Goal: Task Accomplishment & Management: Manage account settings

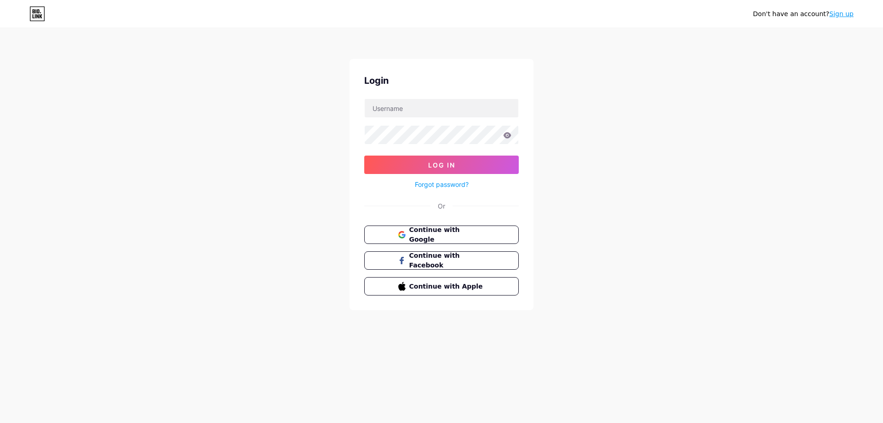
click at [432, 234] on span "Continue with Google" at bounding box center [447, 234] width 76 height 19
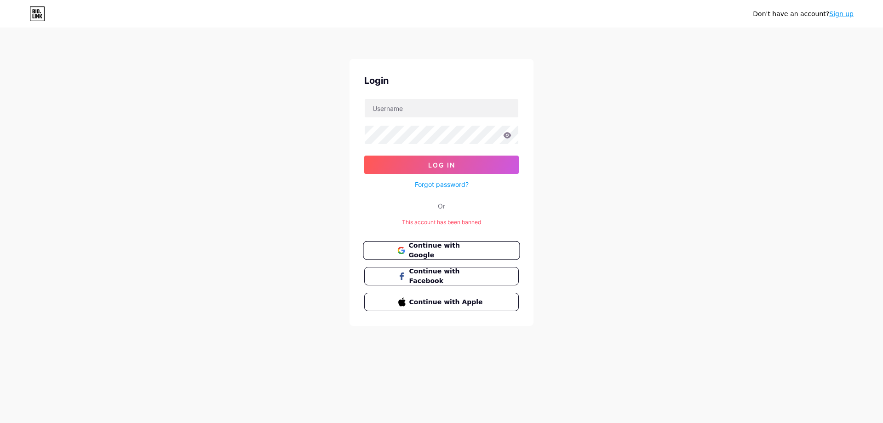
click at [472, 252] on span "Continue with Google" at bounding box center [446, 250] width 77 height 20
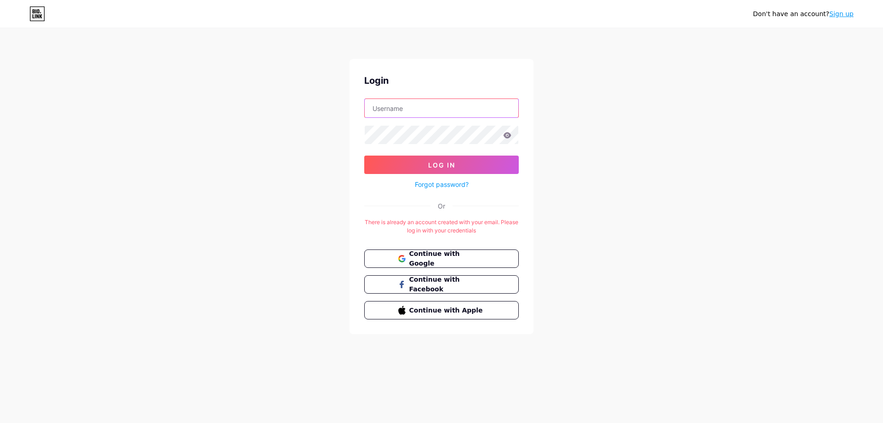
click at [420, 111] on input "text" at bounding box center [442, 108] width 154 height 18
type input "[EMAIL_ADDRESS][DOMAIN_NAME]"
click at [364, 155] on button "Log In" at bounding box center [441, 164] width 154 height 18
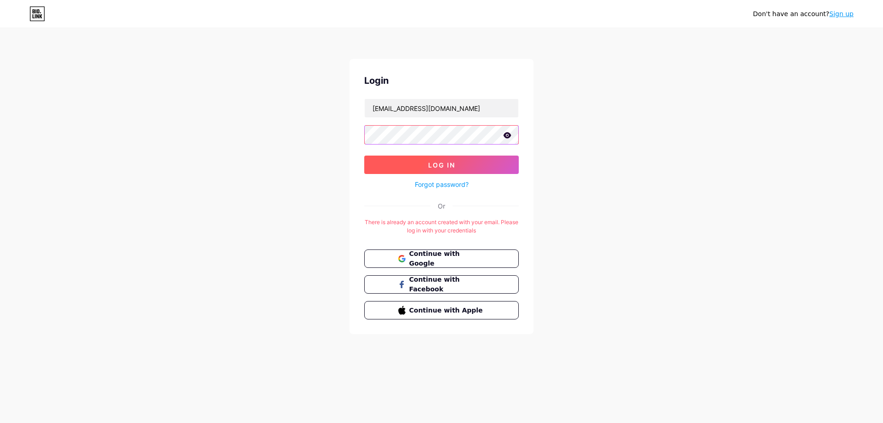
click at [364, 155] on button "Log In" at bounding box center [441, 164] width 154 height 18
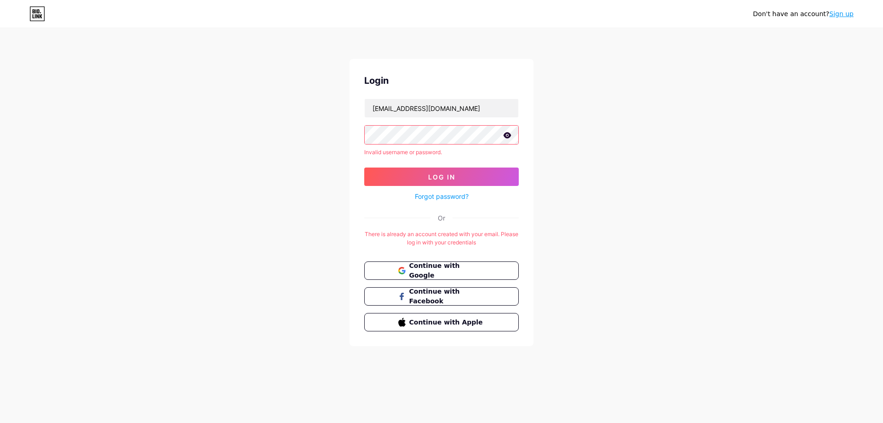
click at [364, 167] on button "Log In" at bounding box center [441, 176] width 154 height 18
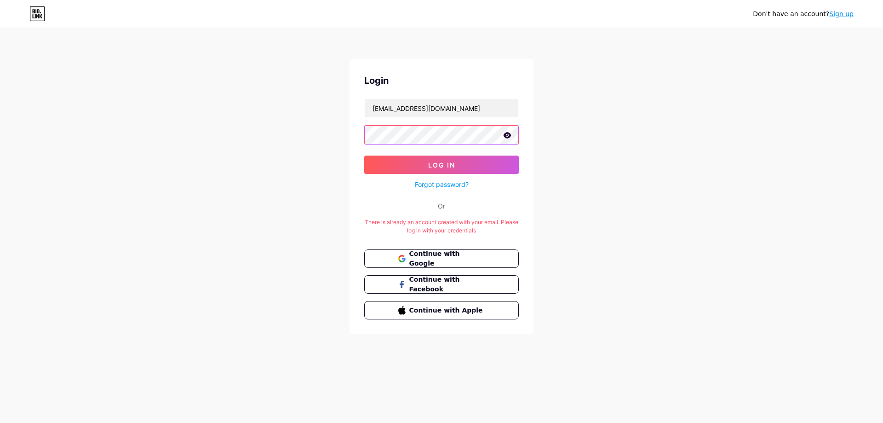
click at [364, 155] on button "Log In" at bounding box center [441, 164] width 154 height 18
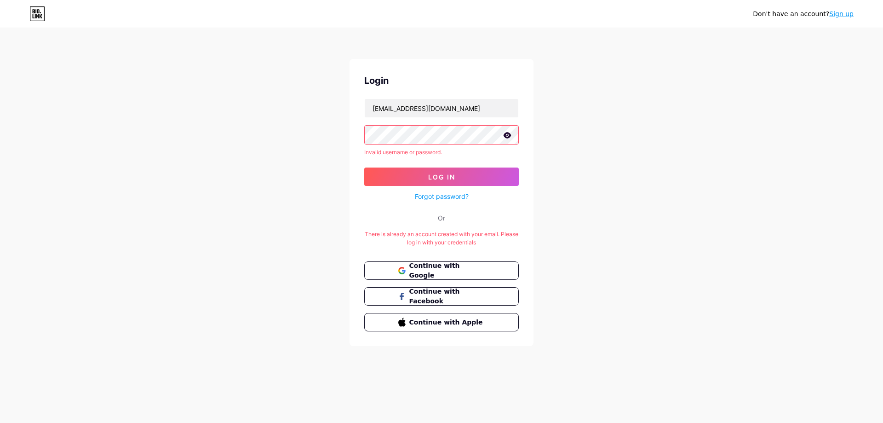
click at [452, 196] on link "Forgot password?" at bounding box center [442, 196] width 54 height 10
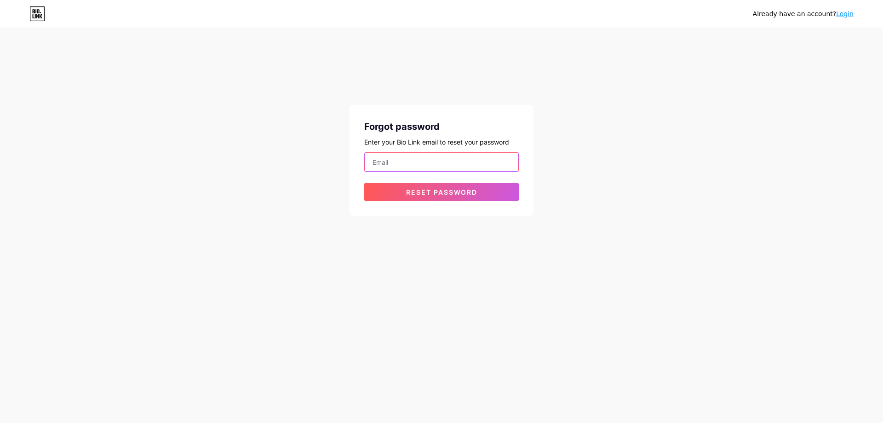
click at [430, 163] on input "email" at bounding box center [442, 162] width 154 height 18
type input "josephogs@gmail.com"
click at [436, 189] on span "Reset password" at bounding box center [441, 192] width 71 height 8
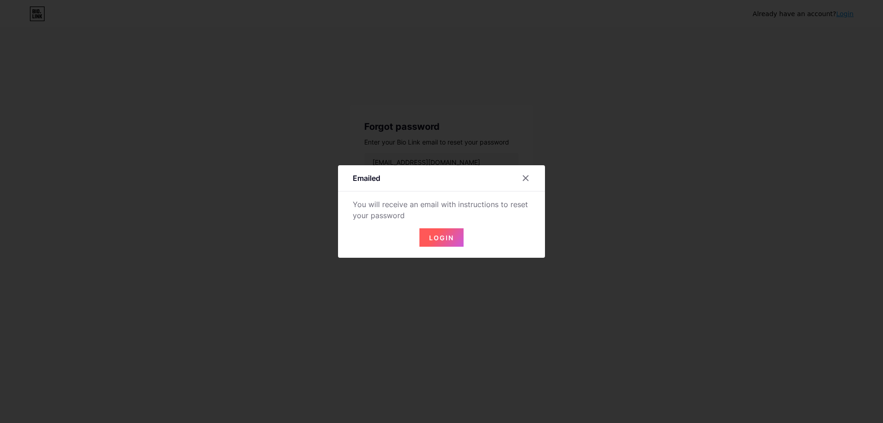
click at [428, 237] on button "Login" at bounding box center [441, 237] width 44 height 18
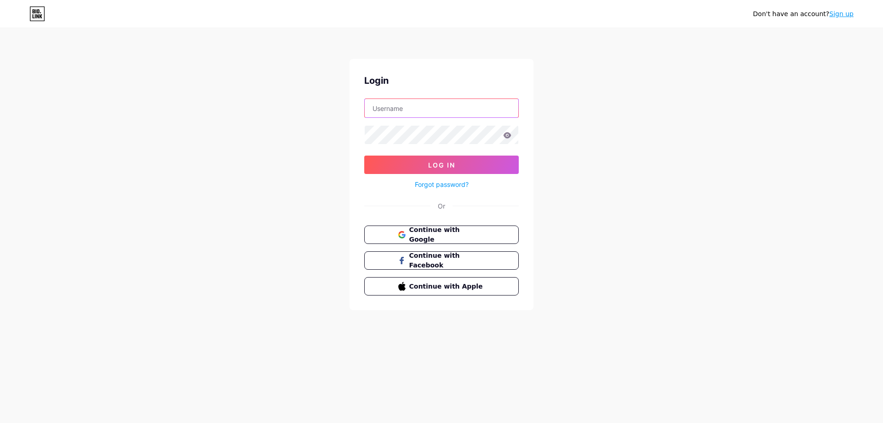
click at [461, 109] on input "text" at bounding box center [442, 108] width 154 height 18
type input "josephogs@gmail.com"
click at [364, 155] on button "Log In" at bounding box center [441, 164] width 154 height 18
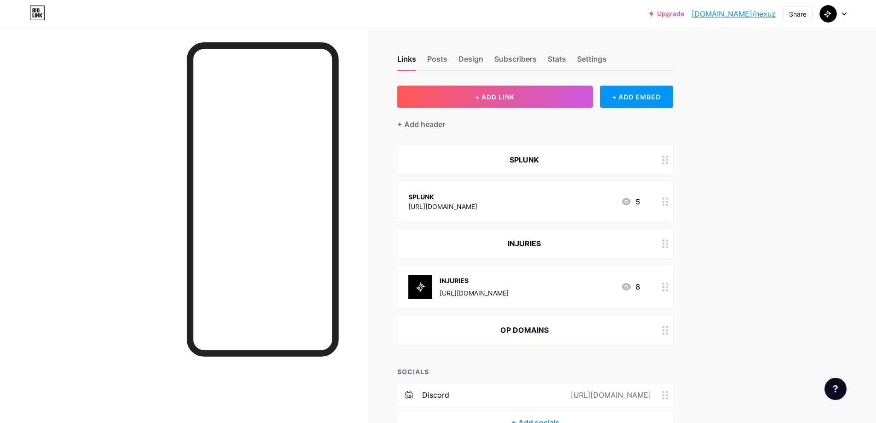
click at [522, 169] on div "SPLUNK" at bounding box center [535, 159] width 276 height 29
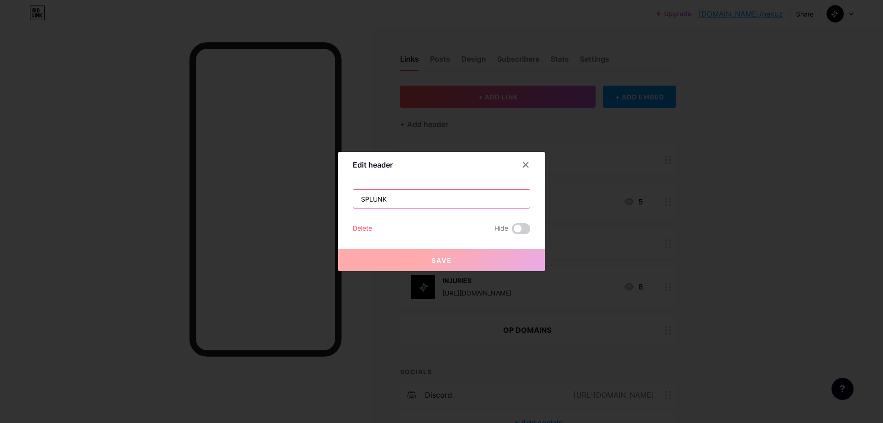
click at [441, 199] on input "SPLUNK" at bounding box center [441, 198] width 177 height 18
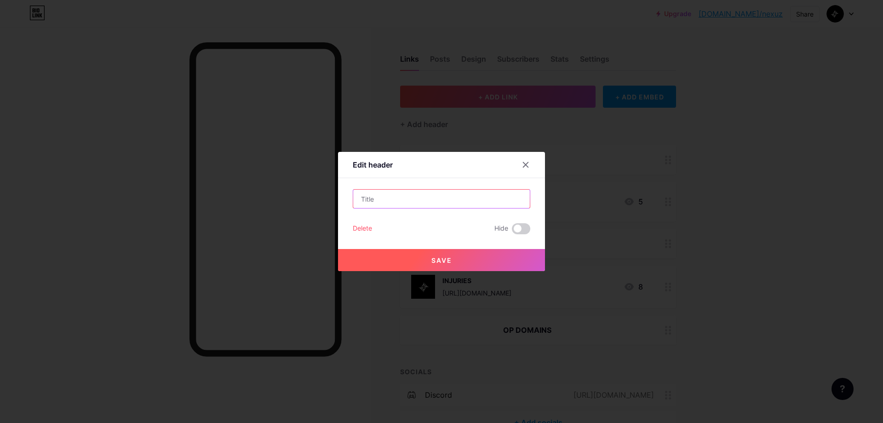
type input "p"
type input "R"
type input "PROFILE"
click at [442, 246] on div "Save" at bounding box center [441, 252] width 207 height 37
click at [440, 259] on span "Save" at bounding box center [441, 260] width 21 height 8
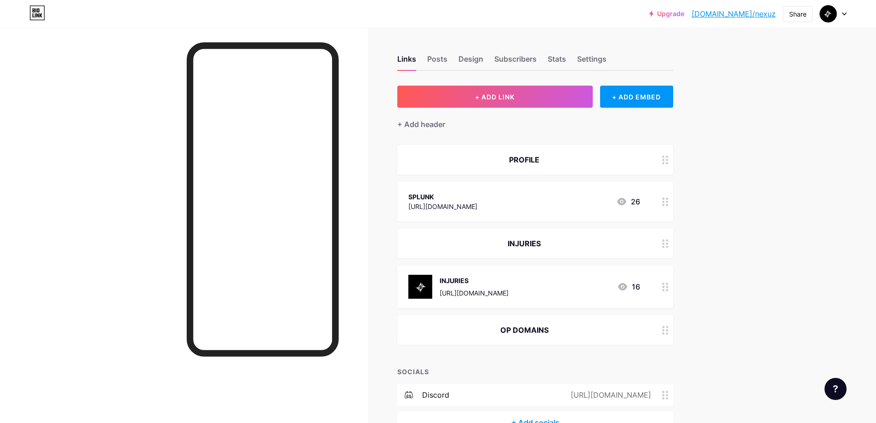
click at [563, 247] on div "INJURIES" at bounding box center [524, 243] width 232 height 11
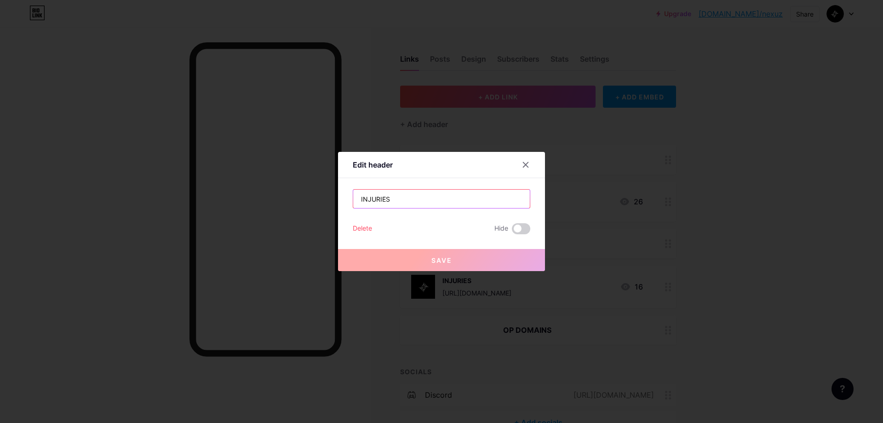
click at [453, 191] on input "INJURIES" at bounding box center [441, 198] width 177 height 18
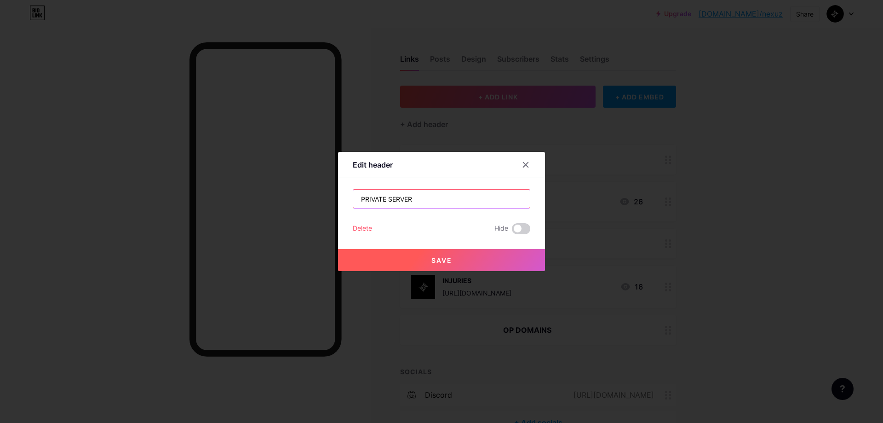
type input "PRIVATE SERVER"
click at [450, 254] on button "Save" at bounding box center [441, 260] width 207 height 22
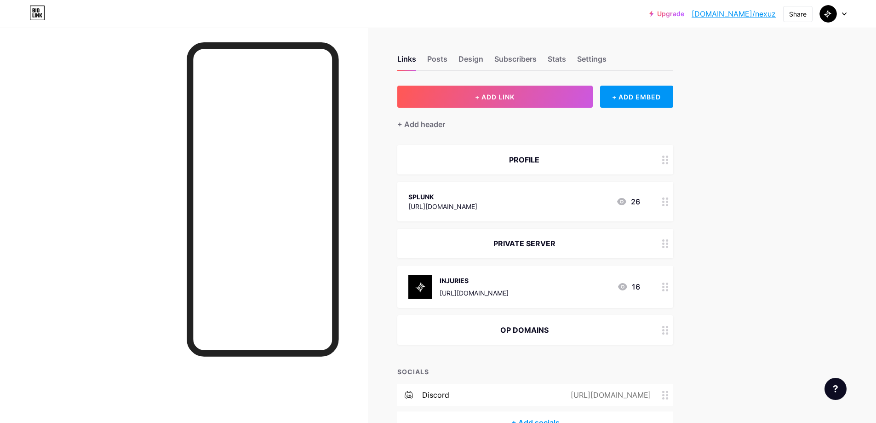
click at [570, 286] on div "INJURIES https://app.genn.lu/auth/nexu 16" at bounding box center [524, 286] width 232 height 24
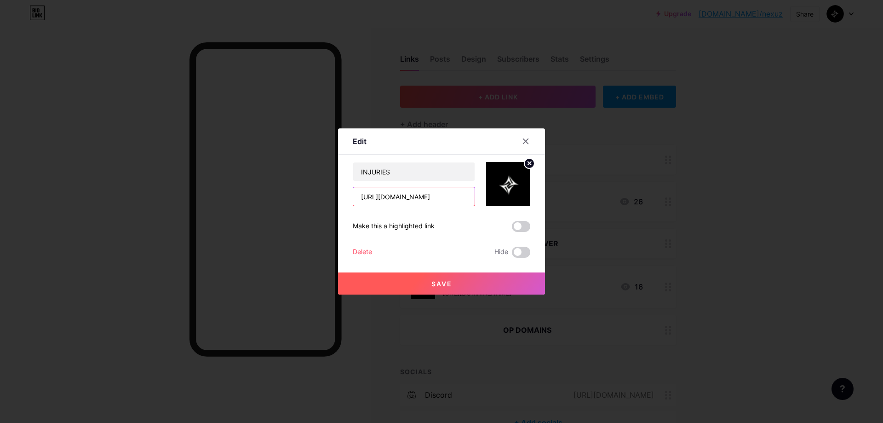
click at [446, 198] on input "https://app.genn.lu/auth/nexu" at bounding box center [413, 196] width 121 height 18
paste input "[URL][DOMAIN_NAME]"
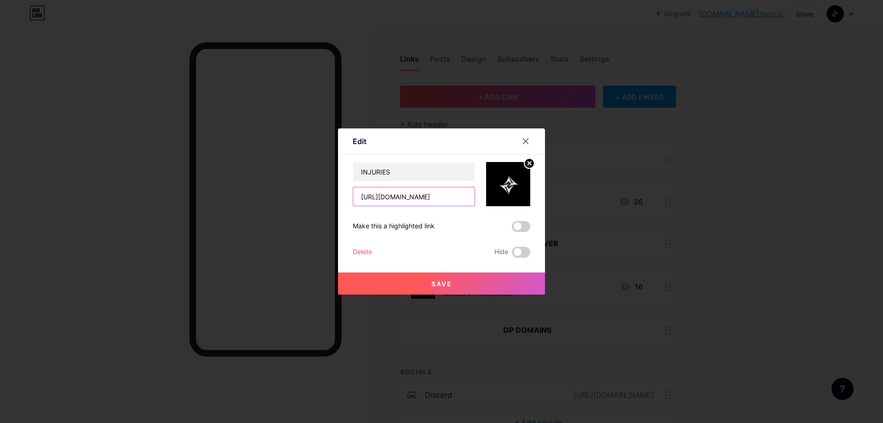
type input "[URL][DOMAIN_NAME]"
click at [418, 160] on div "Content YouTube Play YouTube video without leaving your page. ADD Vimeo Play Vi…" at bounding box center [441, 205] width 177 height 103
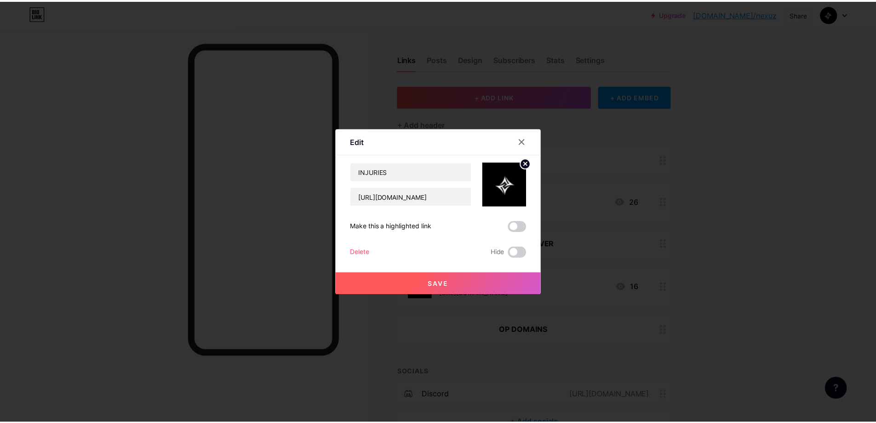
scroll to position [0, 0]
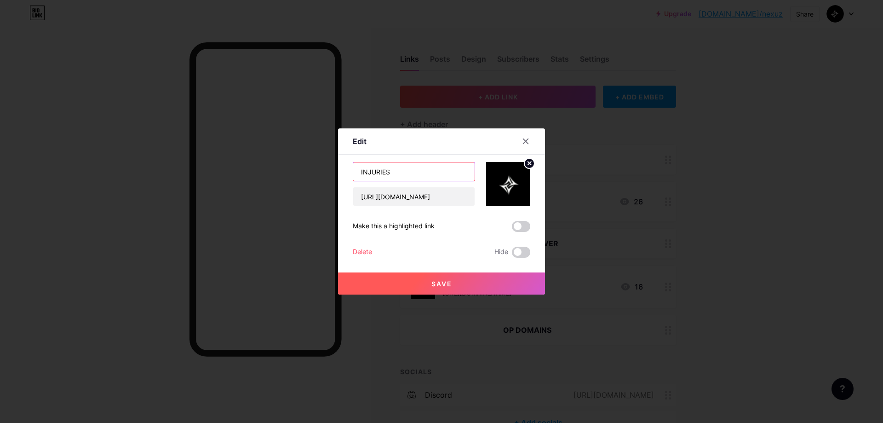
click at [411, 167] on input "INJURIES" at bounding box center [413, 171] width 121 height 18
type input "PRIVAET SERVER"
click at [527, 165] on circle at bounding box center [529, 163] width 10 height 10
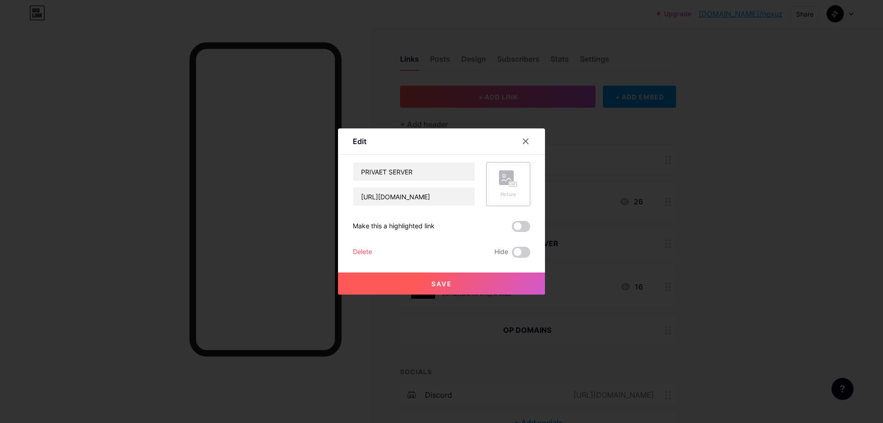
click at [503, 184] on rect at bounding box center [506, 177] width 15 height 15
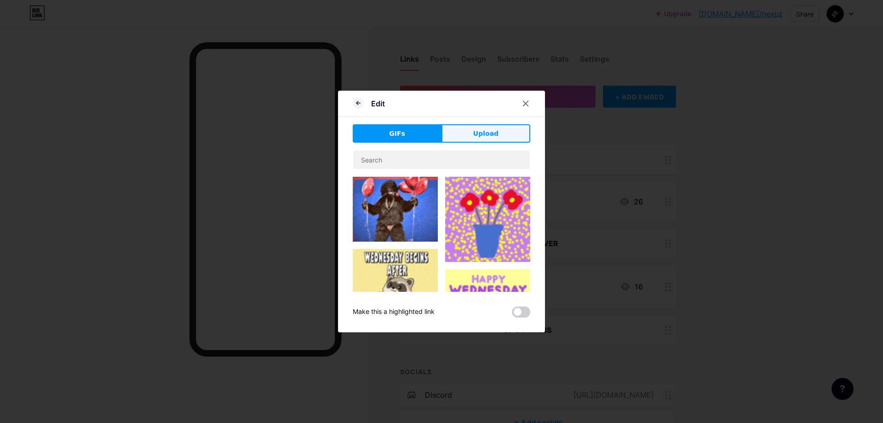
click at [480, 131] on span "Upload" at bounding box center [485, 134] width 25 height 10
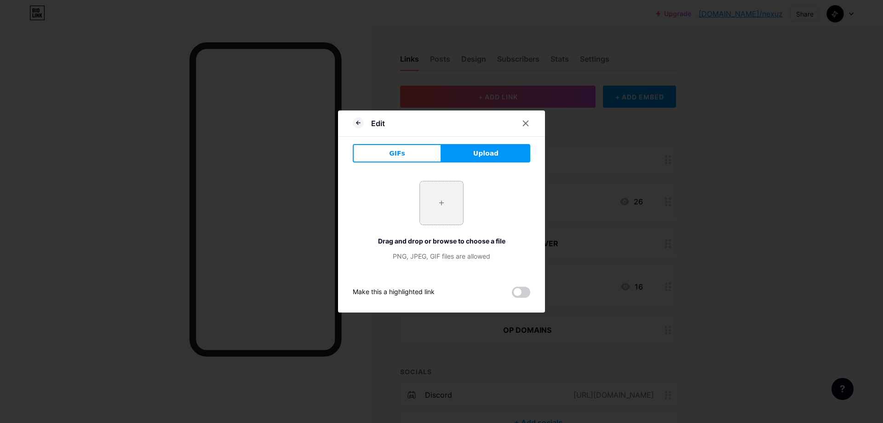
click at [446, 202] on input "file" at bounding box center [441, 202] width 43 height 43
type input "C:\fakepath\Screenshot_6.png"
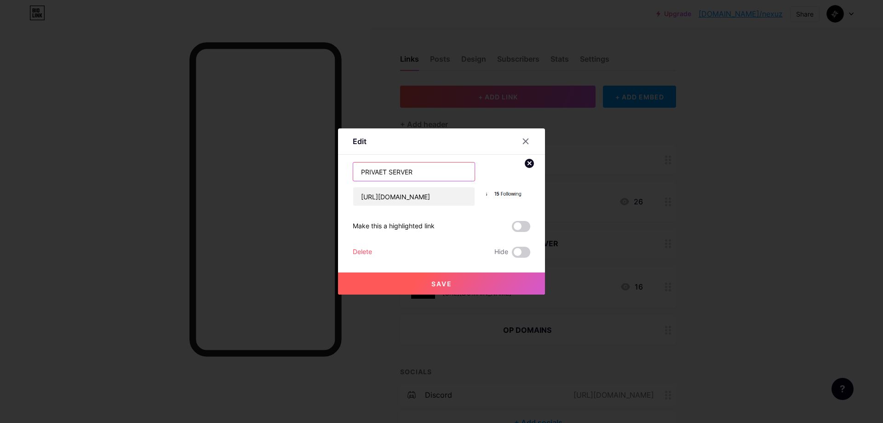
click at [383, 172] on input "PRIVAET SERVER" at bounding box center [413, 171] width 121 height 18
click at [383, 173] on input "PRIVAT SERVER" at bounding box center [413, 171] width 121 height 18
type input "PRIVATE SERVER"
click at [415, 290] on button "Save" at bounding box center [441, 283] width 207 height 22
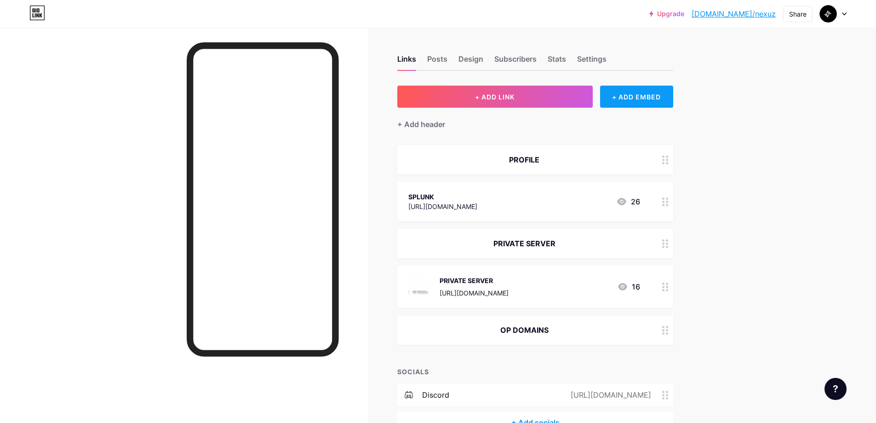
click at [638, 96] on div "+ ADD EMBED" at bounding box center [636, 97] width 73 height 22
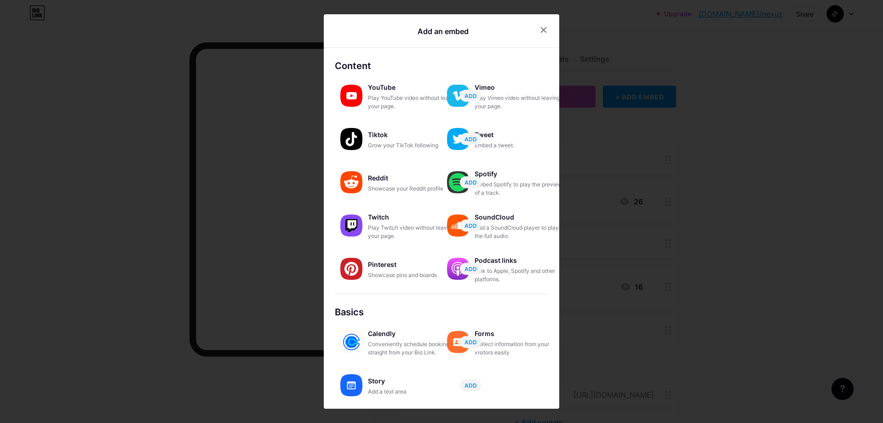
click at [460, 29] on div "Add an embed" at bounding box center [442, 31] width 51 height 11
click at [541, 29] on icon at bounding box center [543, 30] width 5 height 5
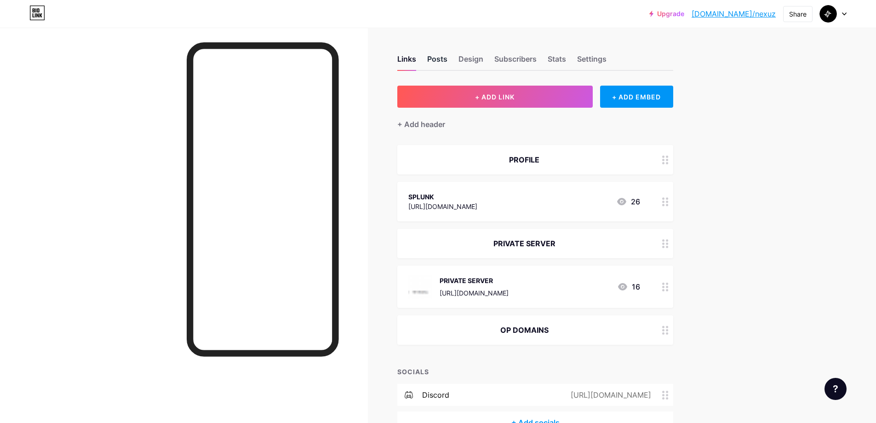
click at [441, 62] on div "Posts" at bounding box center [437, 61] width 20 height 17
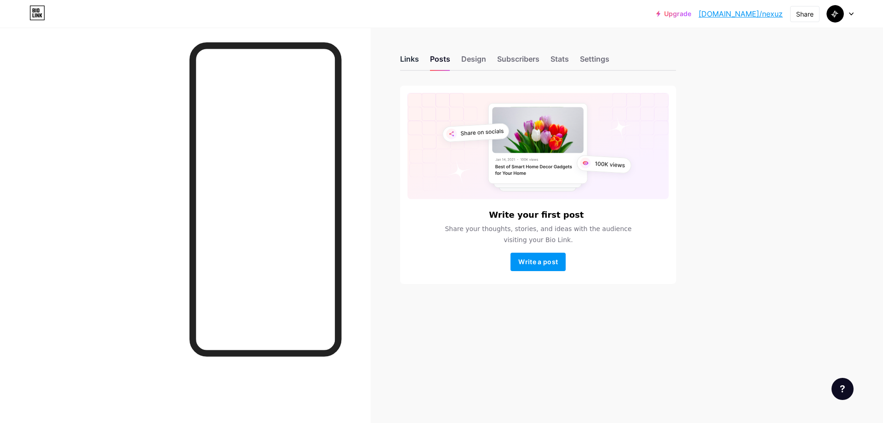
click at [414, 61] on div "Links" at bounding box center [409, 61] width 19 height 17
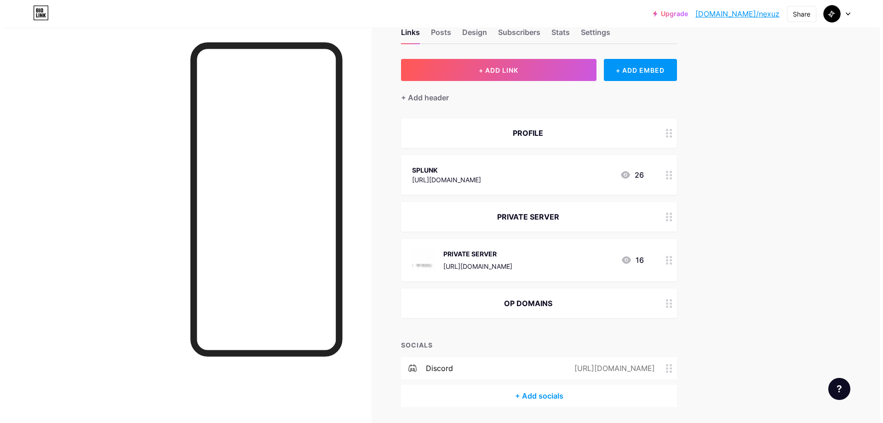
scroll to position [56, 0]
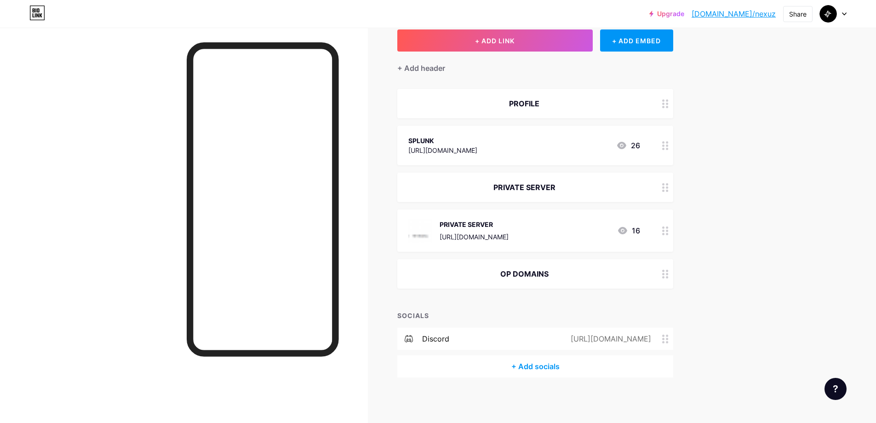
click at [477, 154] on div "https://app.beaming.pro/u/Nexu" at bounding box center [442, 150] width 69 height 10
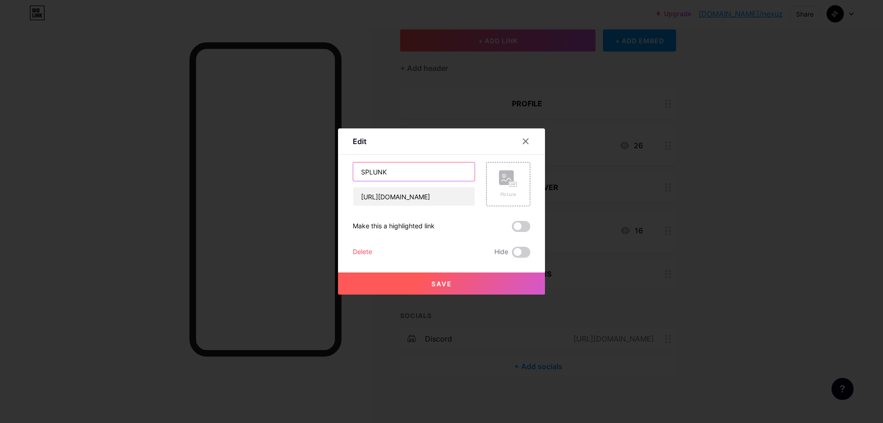
click at [437, 170] on input "SPLUNK" at bounding box center [413, 171] width 121 height 18
type input "PROFILE"
click at [436, 194] on input "https://app.beaming.pro/u/Nexu" at bounding box center [413, 196] width 121 height 18
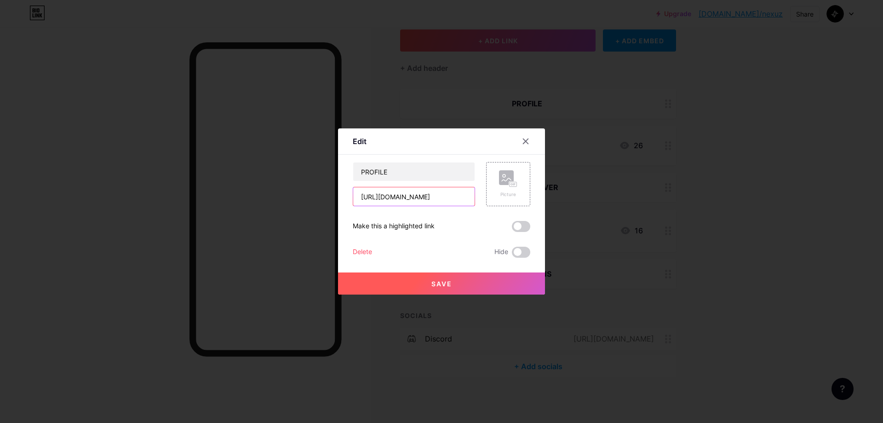
click at [436, 194] on input "https://app.beaming.pro/u/Nexu" at bounding box center [413, 196] width 121 height 18
paste input "[URL][DOMAIN_NAME]"
type input "[URL][DOMAIN_NAME]"
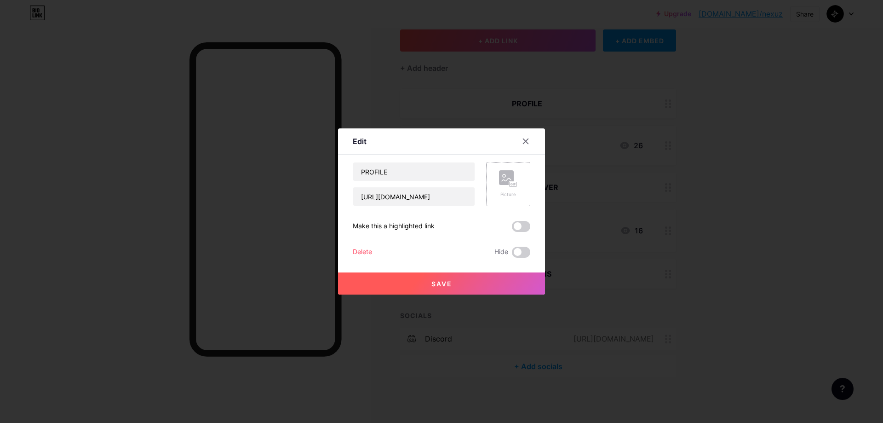
click at [520, 184] on div "Picture" at bounding box center [508, 184] width 44 height 44
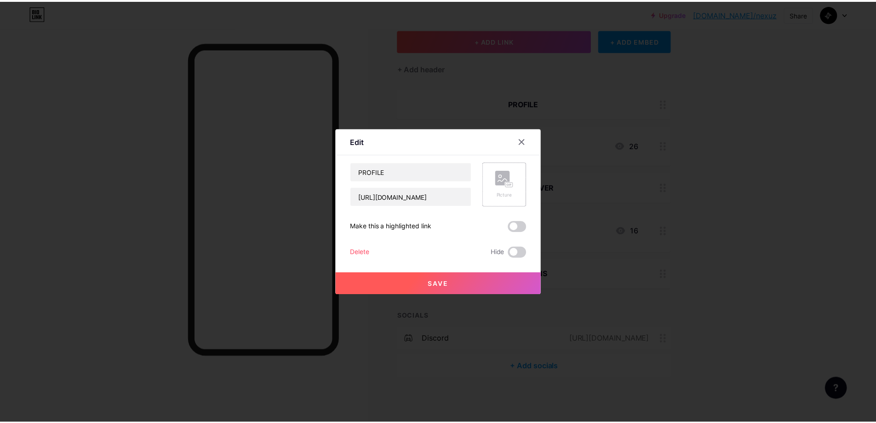
scroll to position [0, 0]
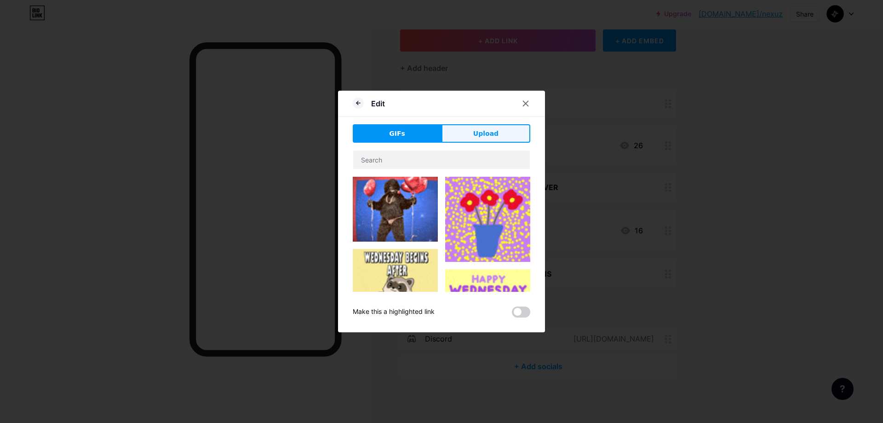
click at [500, 131] on button "Upload" at bounding box center [485, 133] width 89 height 18
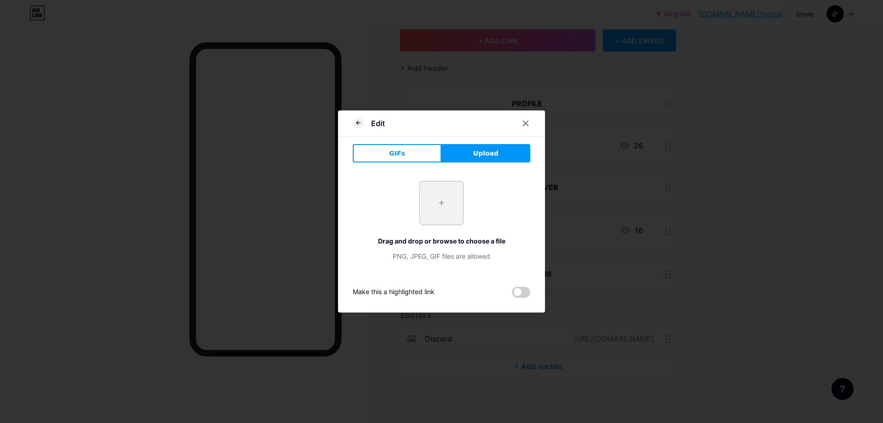
click at [440, 198] on input "file" at bounding box center [441, 202] width 43 height 43
type input "C:\fakepath\[🌮] Steal a Brainrot.jfif"
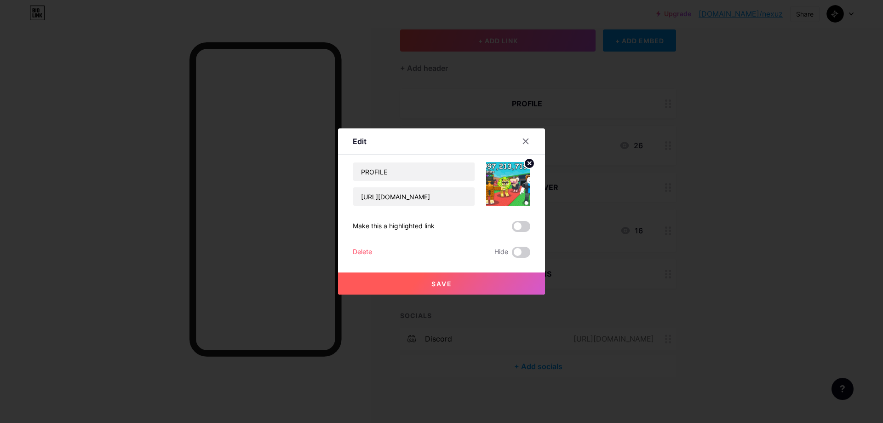
click at [528, 161] on circle at bounding box center [529, 163] width 10 height 10
click at [511, 181] on rect at bounding box center [506, 177] width 15 height 15
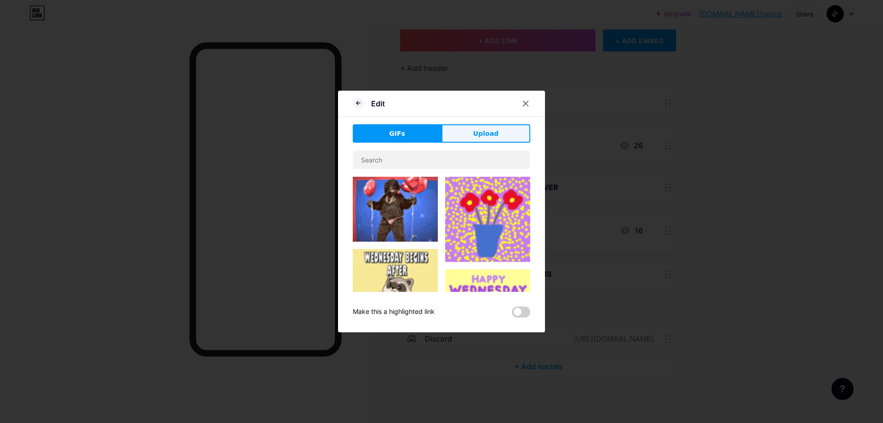
click at [464, 140] on button "Upload" at bounding box center [485, 133] width 89 height 18
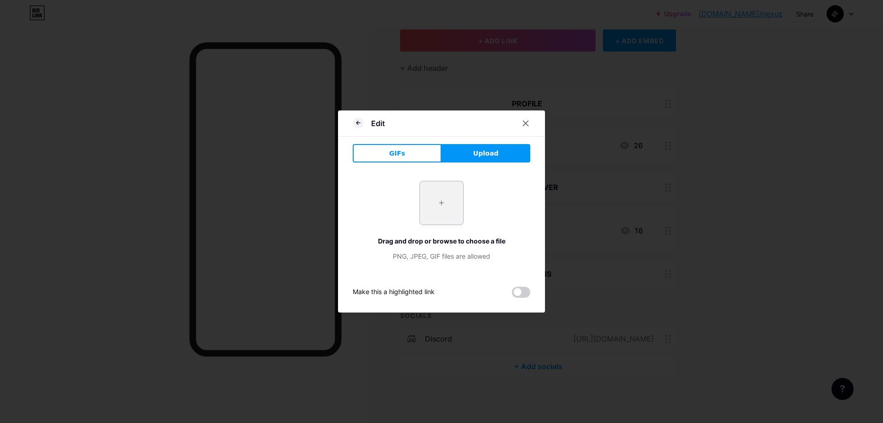
click at [436, 196] on input "file" at bounding box center [441, 202] width 43 height 43
type input "C:\fakepath\Fanart_Sammy_Steal_a_brainrot.jpg"
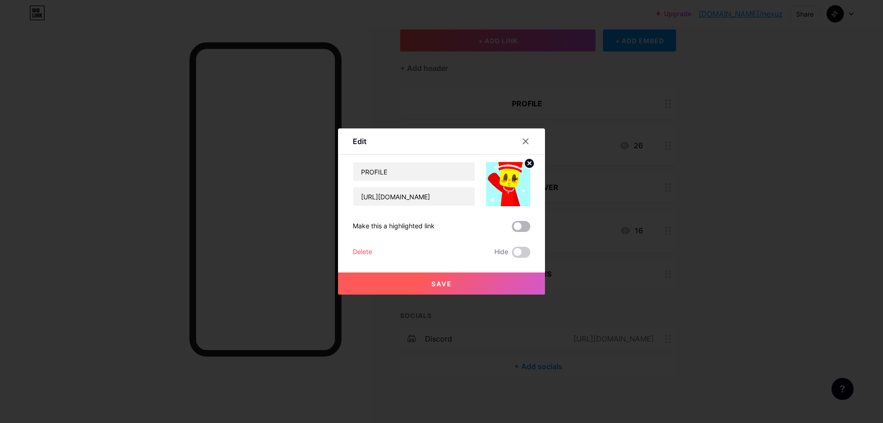
click at [514, 224] on span at bounding box center [521, 226] width 18 height 11
click at [512, 229] on input "checkbox" at bounding box center [512, 229] width 0 height 0
click at [480, 286] on button "Save" at bounding box center [441, 283] width 207 height 22
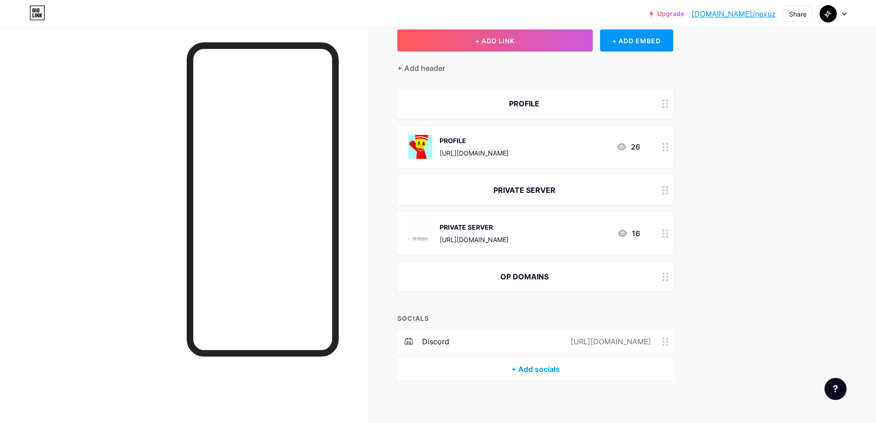
click at [424, 237] on img at bounding box center [420, 233] width 24 height 24
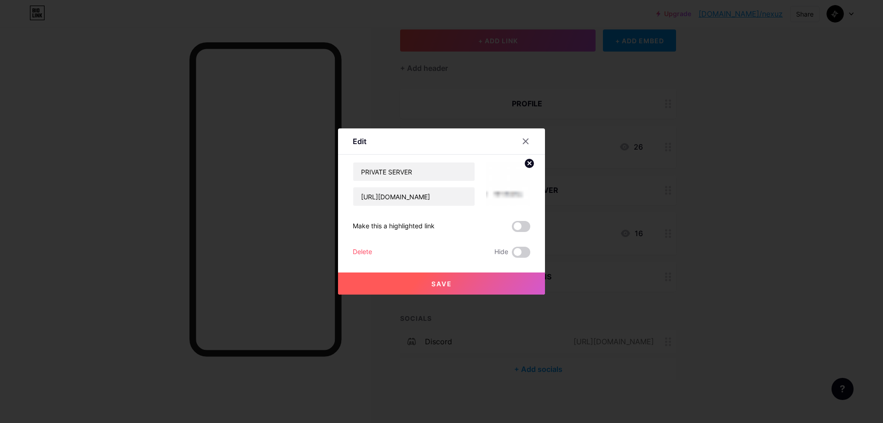
click at [511, 189] on img at bounding box center [508, 184] width 44 height 44
click at [530, 160] on circle at bounding box center [529, 163] width 10 height 10
click at [512, 179] on rect at bounding box center [506, 177] width 15 height 15
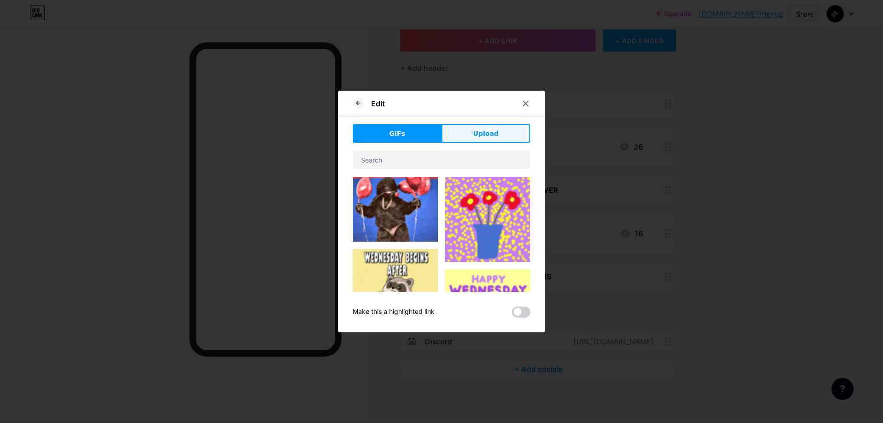
click at [471, 133] on button "Upload" at bounding box center [485, 133] width 89 height 18
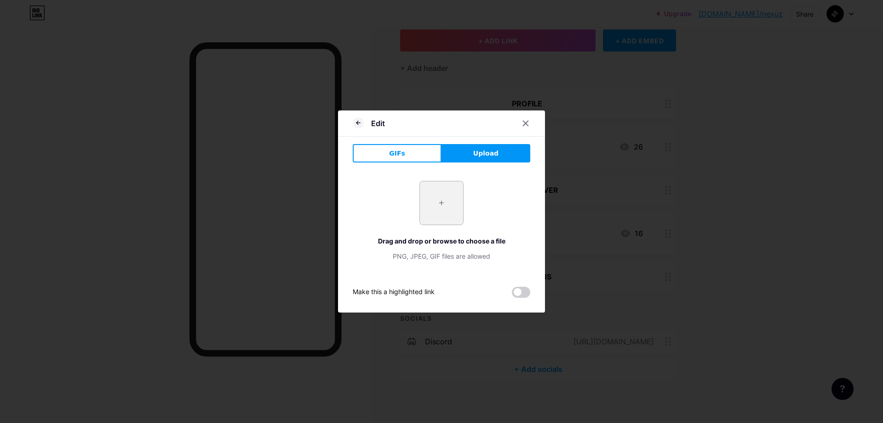
click at [430, 205] on input "file" at bounding box center [441, 202] width 43 height 43
type input "C:\fakepath\[🌮] Steal a Brainrot.jfif"
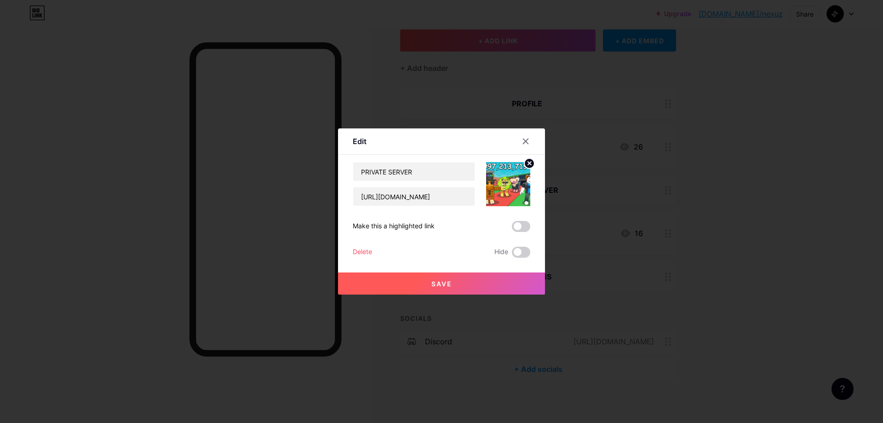
click at [443, 279] on button "Save" at bounding box center [441, 283] width 207 height 22
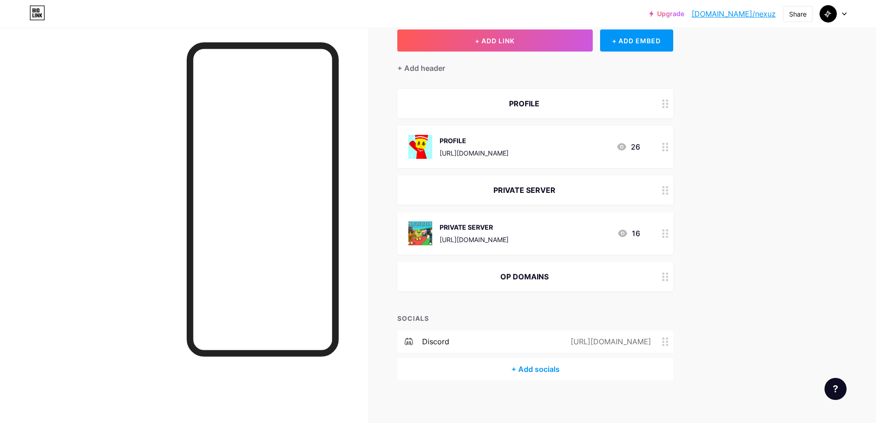
click at [509, 239] on div "[URL][DOMAIN_NAME]" at bounding box center [474, 239] width 69 height 10
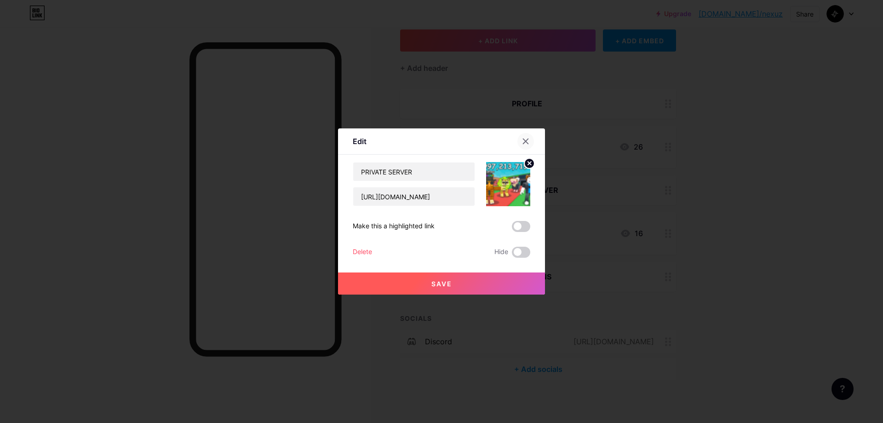
click at [527, 141] on icon at bounding box center [525, 140] width 7 height 7
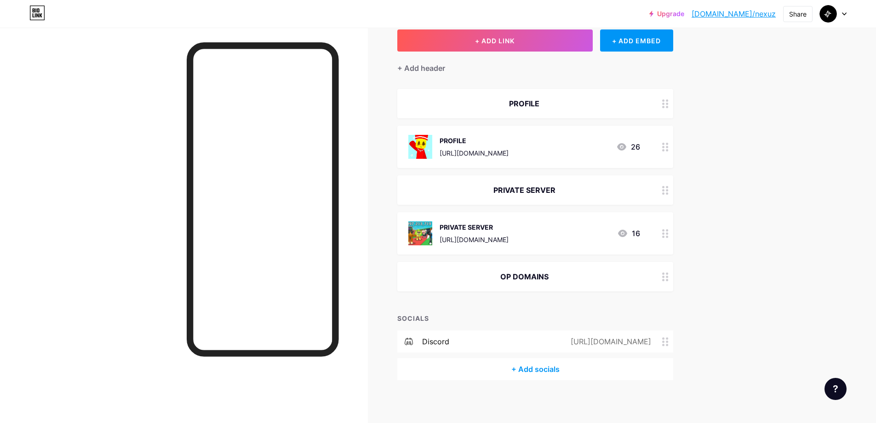
click at [535, 286] on div "OP DOMAINS" at bounding box center [535, 276] width 276 height 29
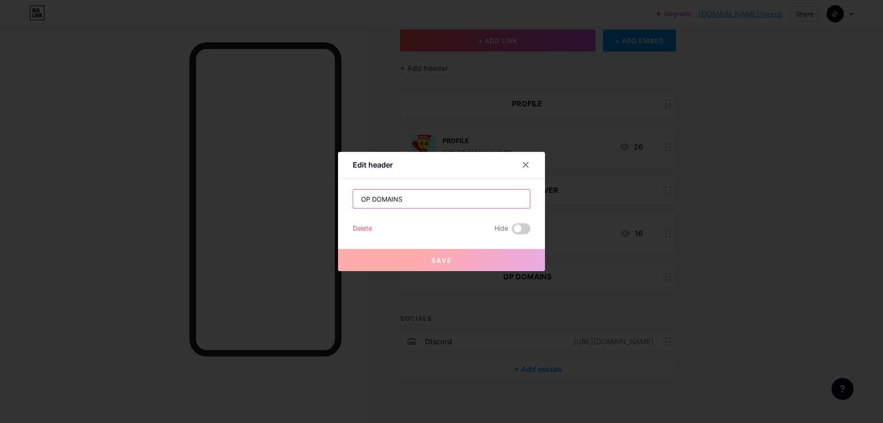
click at [445, 199] on input "OP DOMAINS" at bounding box center [441, 198] width 177 height 18
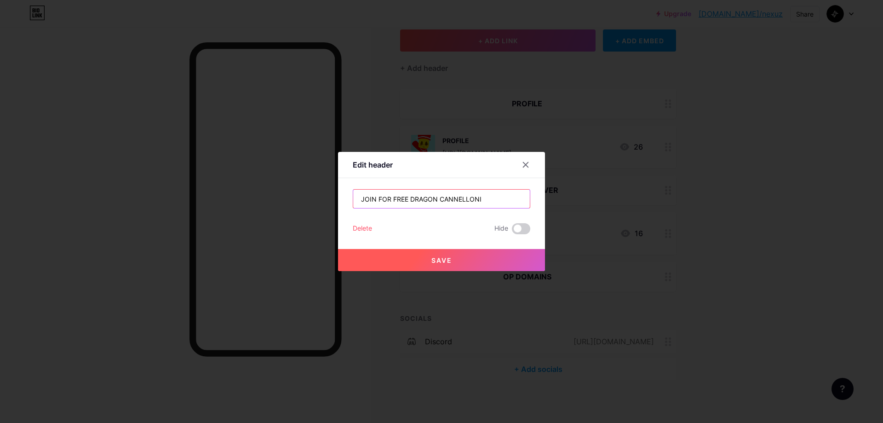
type input "JOIN FOR FREE DRAGON CANNELLONI"
click at [452, 257] on button "Save" at bounding box center [441, 260] width 207 height 22
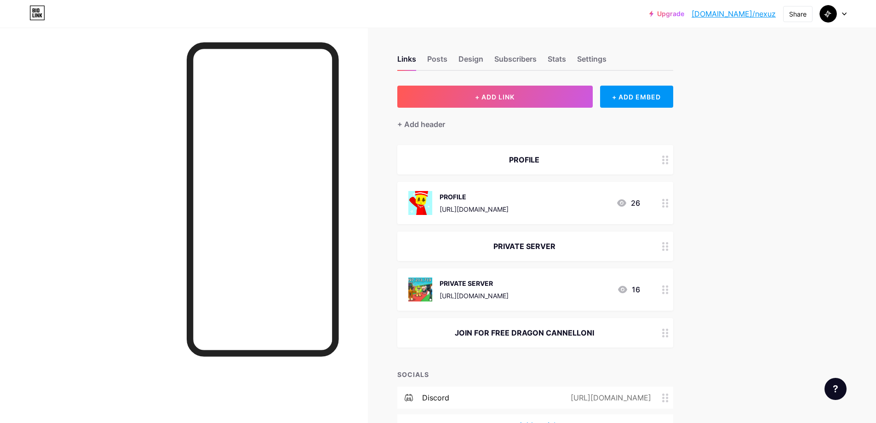
click at [851, 13] on div "Upgrade bio.link/nexuz bio.link/nexuz Share Switch accounts Nexu bio.link/nexuz…" at bounding box center [438, 14] width 876 height 17
click at [847, 15] on div "Upgrade bio.link/nexuz bio.link/nexuz Share Switch accounts Nexu bio.link/nexuz…" at bounding box center [438, 14] width 876 height 17
click at [842, 15] on icon at bounding box center [844, 13] width 5 height 3
click at [774, 59] on div "Nexu [DOMAIN_NAME]/nexuz" at bounding box center [793, 59] width 68 height 17
click at [829, 15] on img at bounding box center [828, 13] width 15 height 15
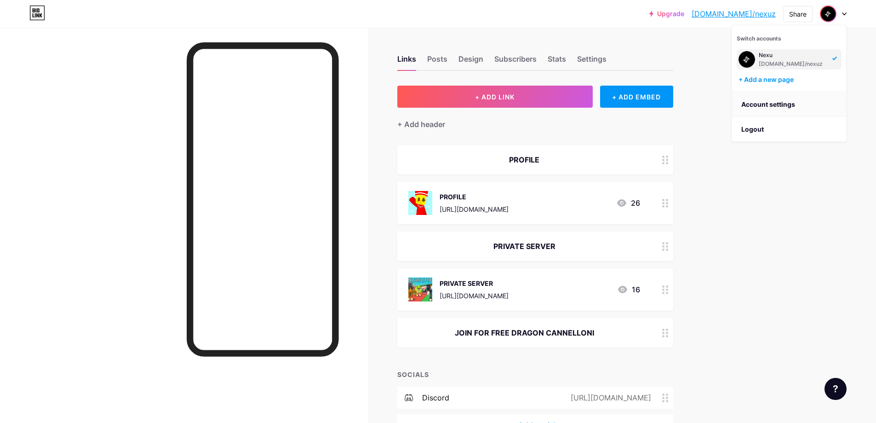
click at [762, 107] on link "Account settings" at bounding box center [789, 104] width 114 height 25
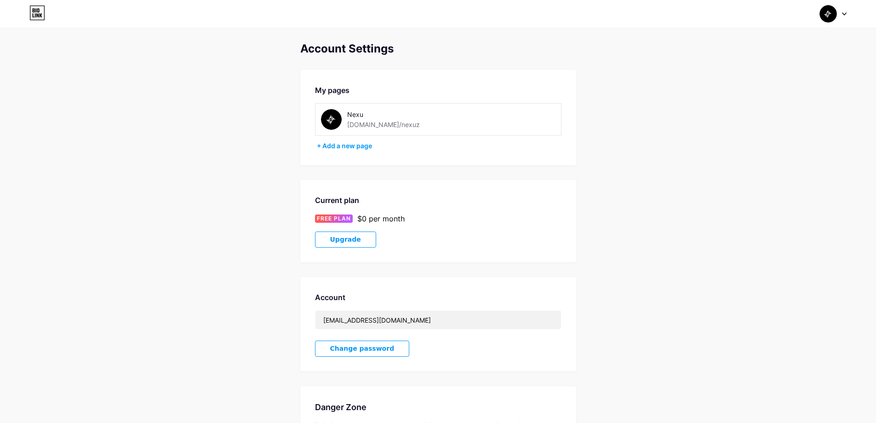
click at [338, 119] on img at bounding box center [331, 119] width 21 height 21
click at [344, 126] on div "Nexu [DOMAIN_NAME]/nexuz" at bounding box center [399, 119] width 156 height 21
click at [346, 152] on div "My pages Nexu [DOMAIN_NAME]/nexuz + Add a new page" at bounding box center [438, 117] width 276 height 95
click at [344, 145] on div "+ Add a new page" at bounding box center [439, 145] width 245 height 9
click at [841, 14] on div at bounding box center [833, 14] width 27 height 17
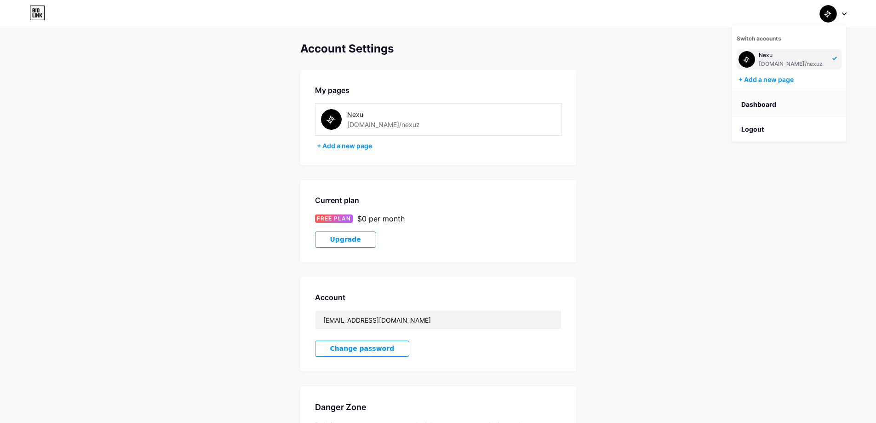
click at [776, 106] on link "Dashboard" at bounding box center [789, 104] width 114 height 25
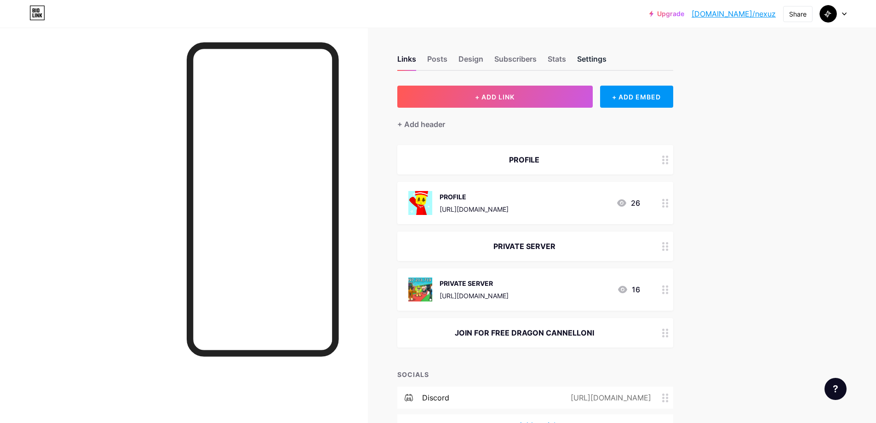
click at [602, 59] on div "Settings" at bounding box center [591, 61] width 29 height 17
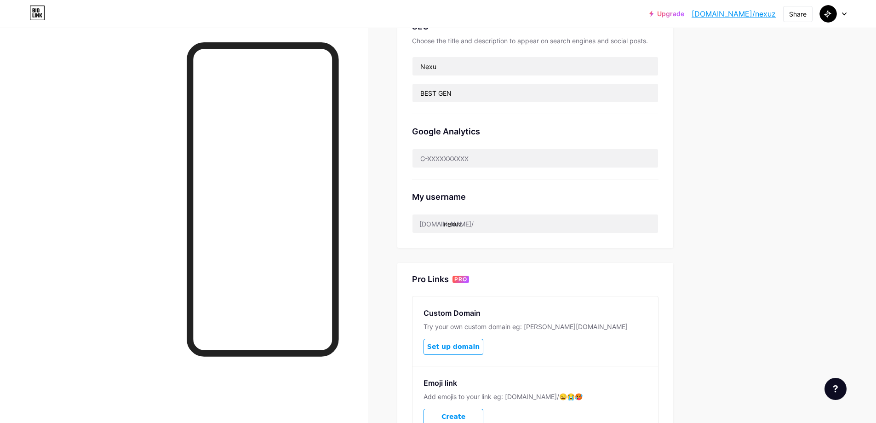
scroll to position [230, 0]
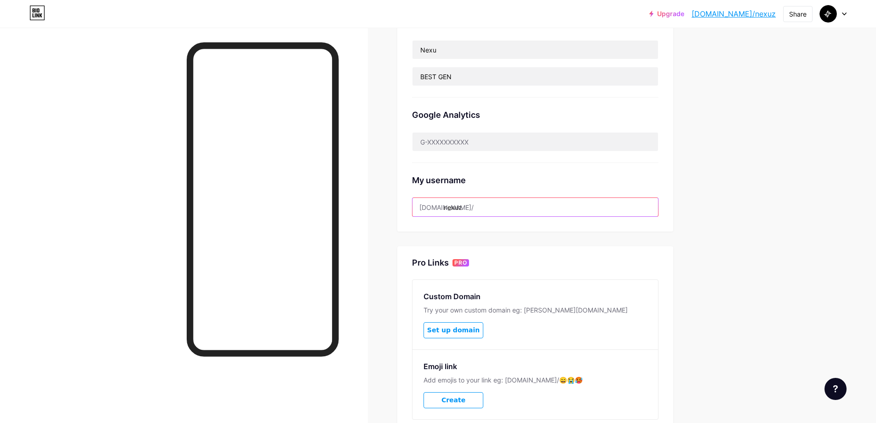
click at [478, 205] on input "nexuz" at bounding box center [535, 207] width 246 height 18
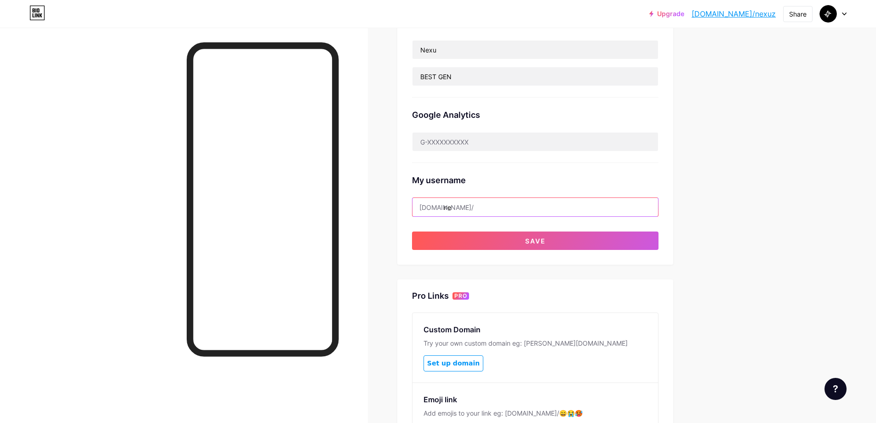
type input "n"
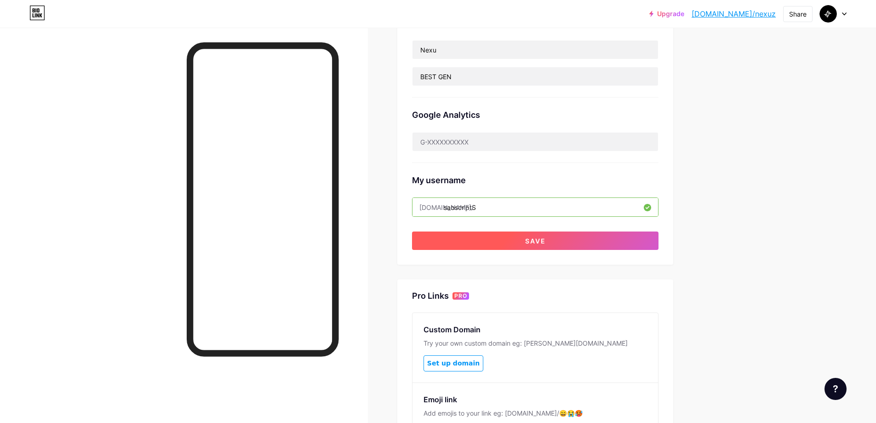
click at [522, 237] on button "Save" at bounding box center [535, 240] width 246 height 18
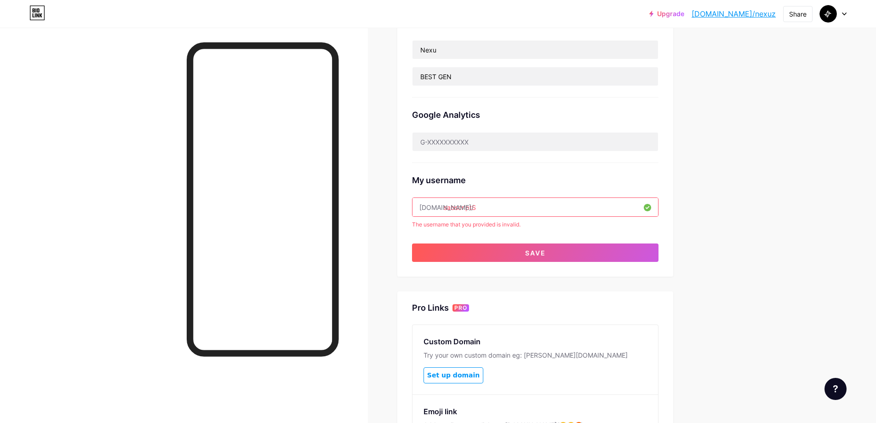
click at [524, 199] on input "sabscriptS" at bounding box center [535, 207] width 246 height 18
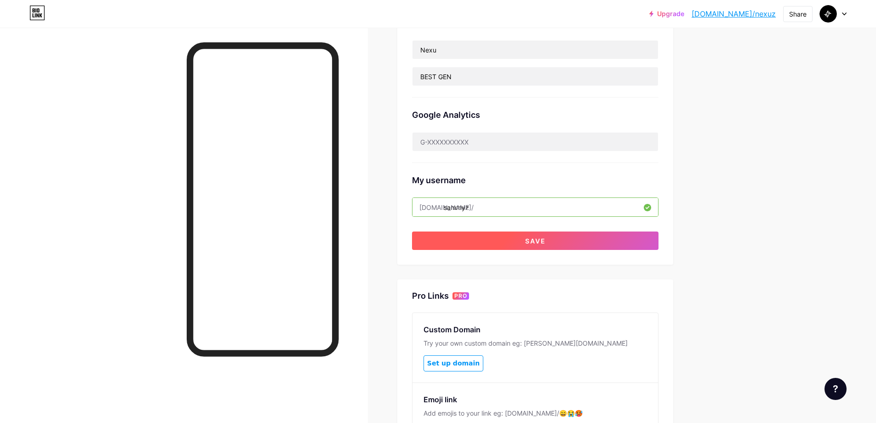
click at [525, 240] on button "Save" at bounding box center [535, 240] width 246 height 18
click at [527, 241] on button "Save" at bounding box center [535, 240] width 246 height 18
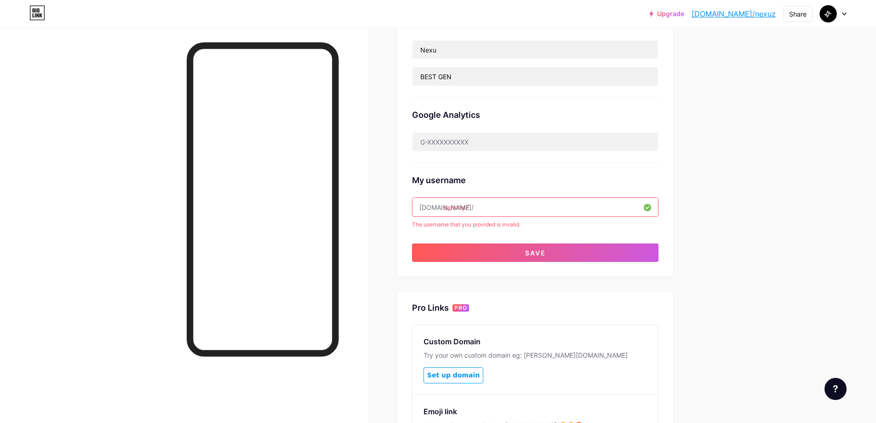
click at [514, 209] on input "sammyZ" at bounding box center [535, 207] width 246 height 18
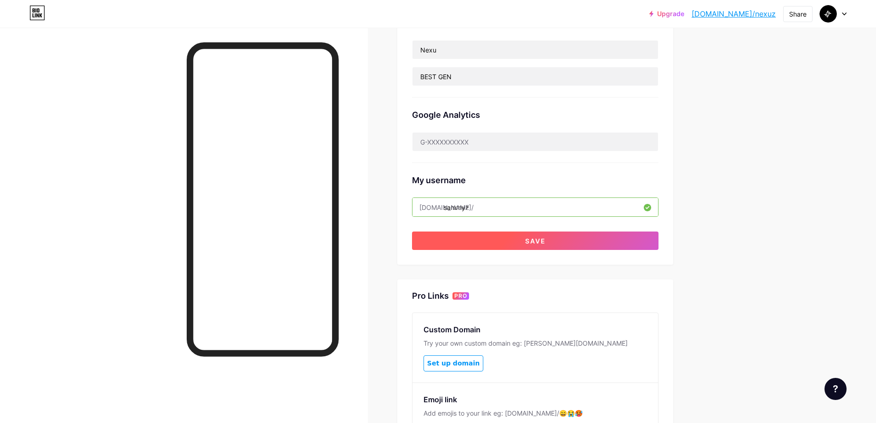
click at [569, 236] on button "Save" at bounding box center [535, 240] width 246 height 18
type input "sammyZ"
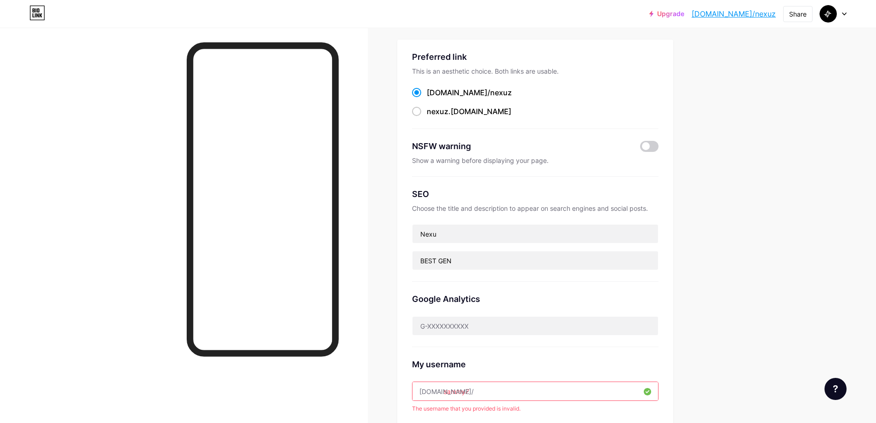
scroll to position [0, 0]
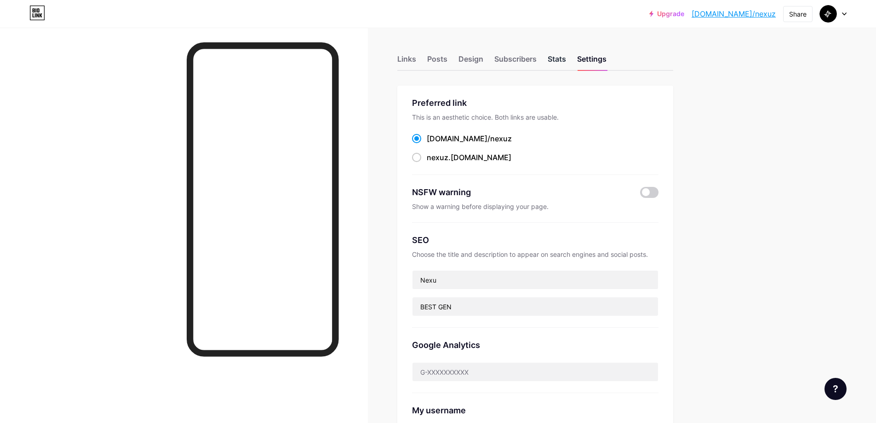
click at [555, 62] on div "Stats" at bounding box center [557, 61] width 18 height 17
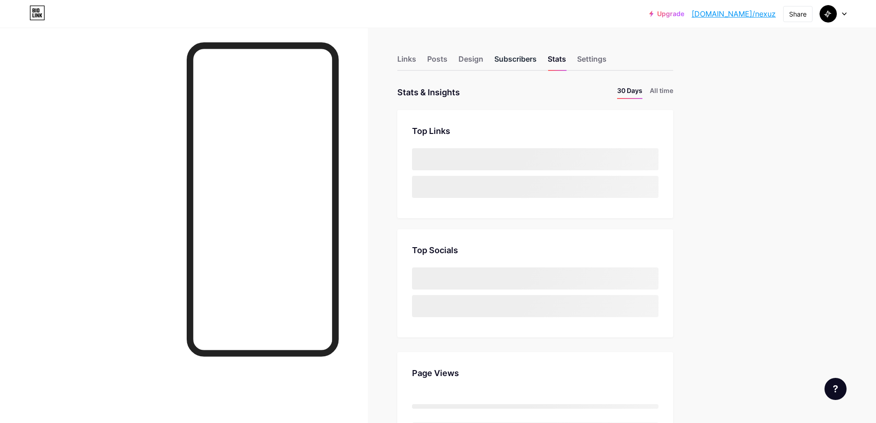
click at [518, 62] on div "Subscribers" at bounding box center [515, 61] width 42 height 17
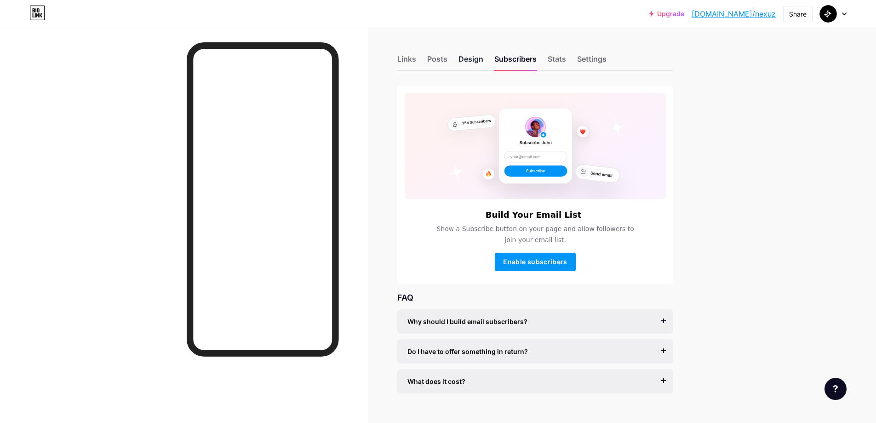
click at [470, 63] on div "Design" at bounding box center [470, 61] width 25 height 17
click at [415, 62] on div "Links" at bounding box center [406, 61] width 19 height 17
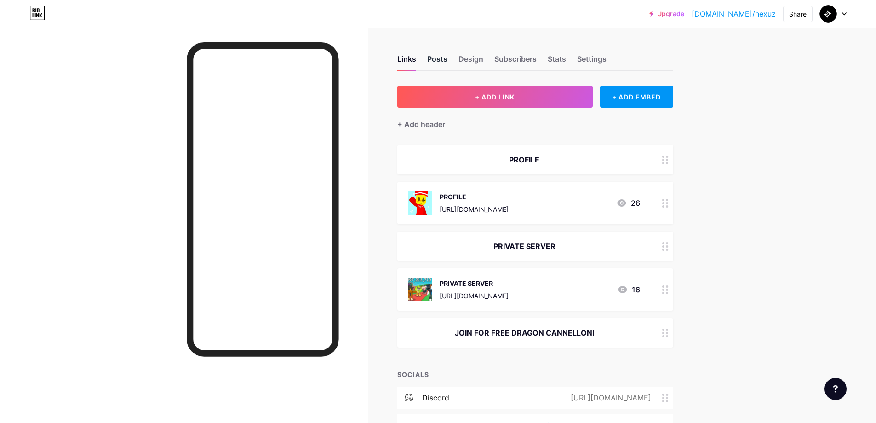
click at [444, 61] on div "Posts" at bounding box center [437, 61] width 20 height 17
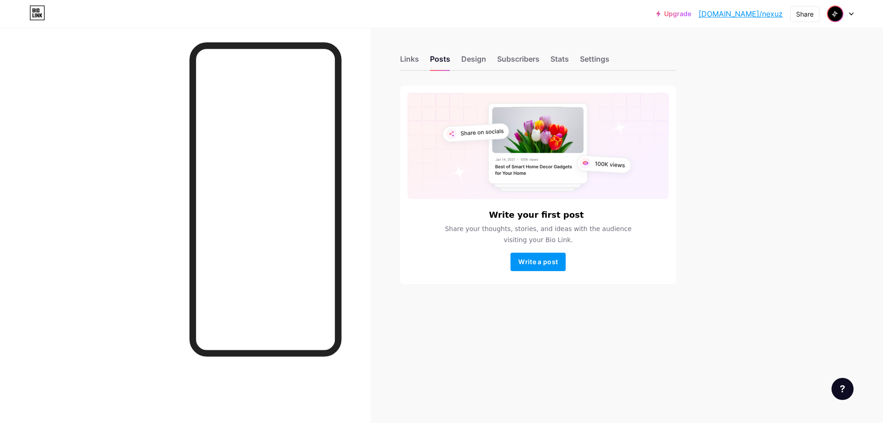
click at [837, 16] on img at bounding box center [835, 13] width 15 height 15
click at [770, 103] on link "Account settings" at bounding box center [796, 104] width 114 height 25
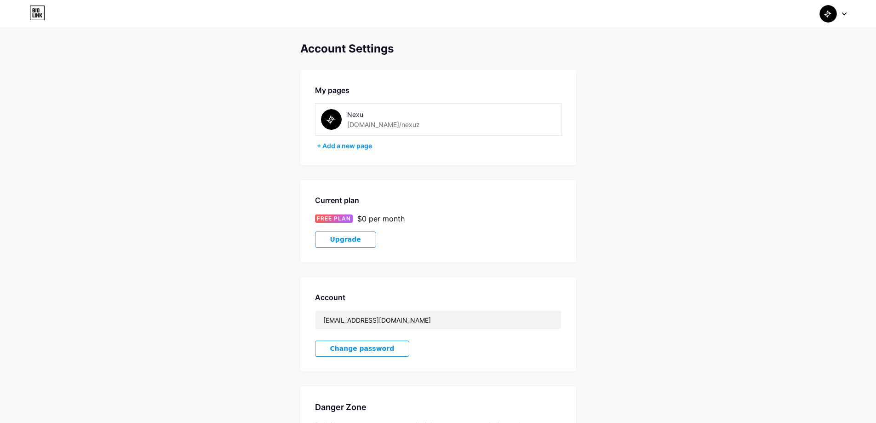
click at [362, 127] on div "[DOMAIN_NAME]/nexuz" at bounding box center [383, 125] width 73 height 10
click at [368, 128] on div "[DOMAIN_NAME]/nexuz" at bounding box center [383, 125] width 73 height 10
click at [365, 126] on div "[DOMAIN_NAME]/nexuz" at bounding box center [383, 125] width 73 height 10
click at [364, 120] on div "[DOMAIN_NAME]/nexuz" at bounding box center [383, 125] width 73 height 10
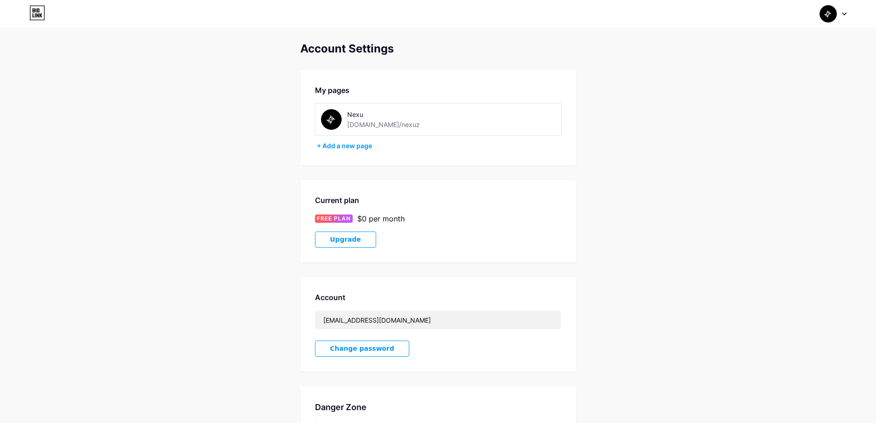
click at [360, 117] on div "Nexu" at bounding box center [391, 114] width 89 height 10
click at [373, 115] on div "Nexu" at bounding box center [391, 114] width 89 height 10
drag, startPoint x: 358, startPoint y: 115, endPoint x: 311, endPoint y: 116, distance: 46.5
click at [355, 115] on div "Nexu" at bounding box center [391, 114] width 89 height 10
click at [311, 116] on div "My pages Nexu [DOMAIN_NAME]/nexuz + Add a new page" at bounding box center [438, 117] width 276 height 95
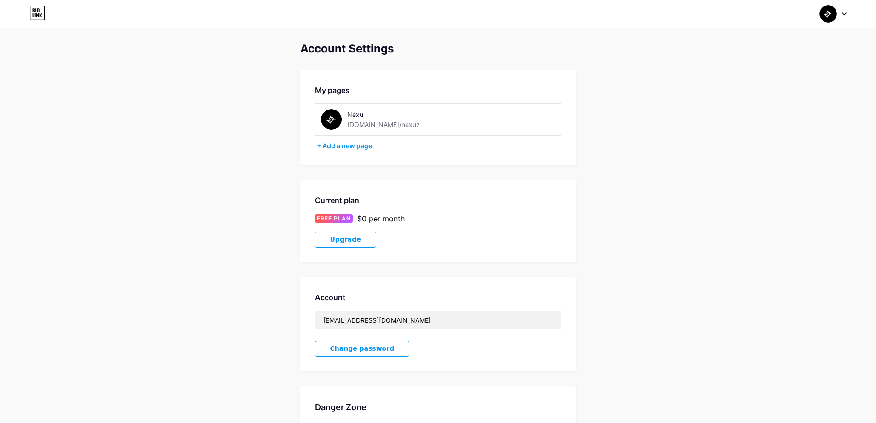
click at [328, 119] on img at bounding box center [331, 119] width 21 height 21
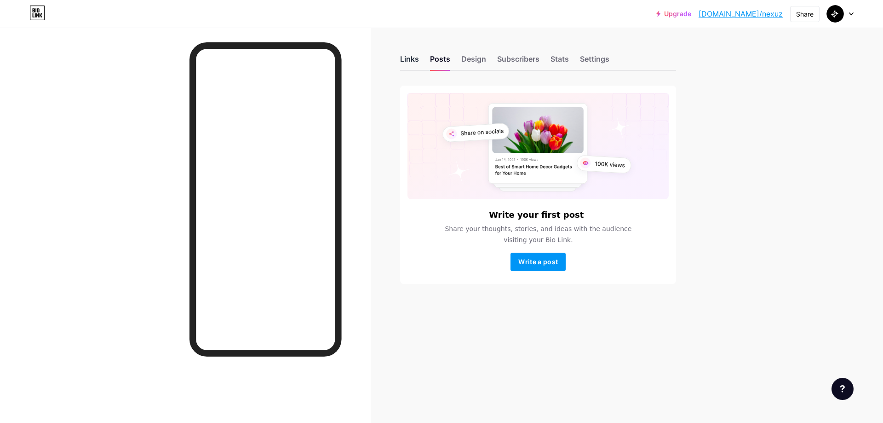
click at [406, 64] on div "Links" at bounding box center [409, 61] width 19 height 17
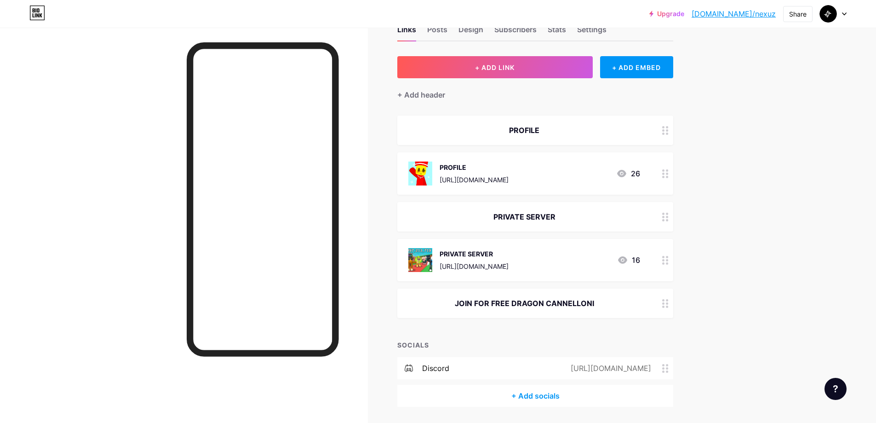
scroll to position [59, 0]
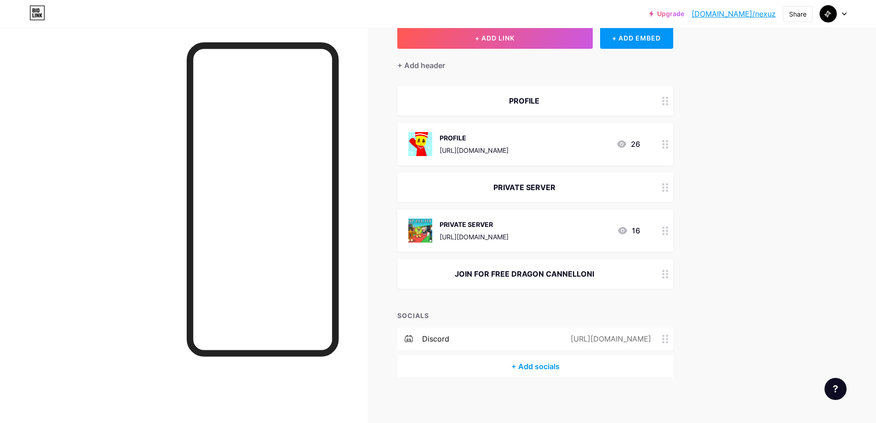
click at [585, 342] on div "[URL][DOMAIN_NAME]" at bounding box center [609, 338] width 106 height 11
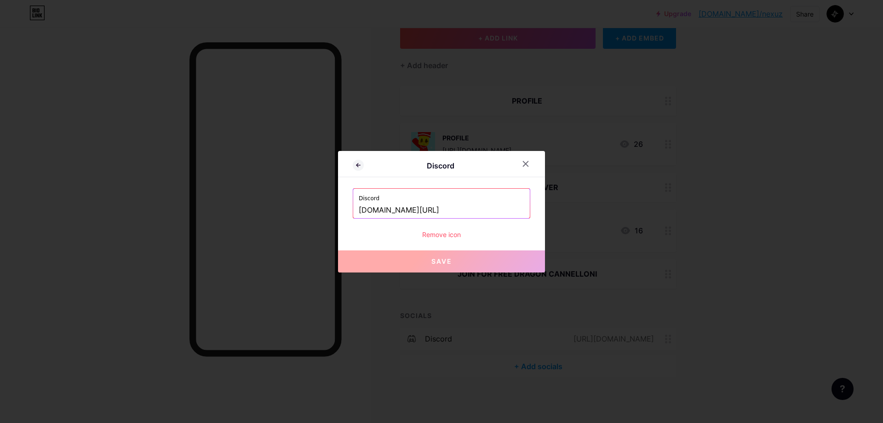
click at [443, 212] on input "[DOMAIN_NAME][URL]" at bounding box center [442, 210] width 166 height 16
click at [452, 229] on div "Discord [DOMAIN_NAME][URL] Remove icon" at bounding box center [441, 213] width 177 height 51
click at [452, 234] on div "Remove icon" at bounding box center [441, 234] width 177 height 10
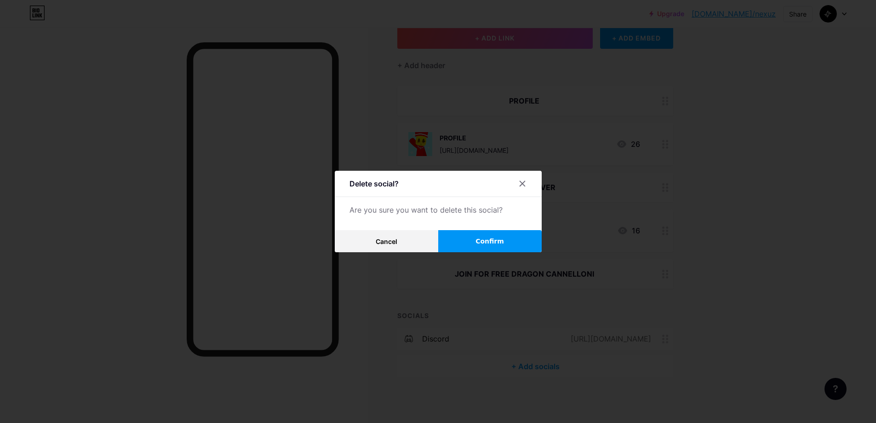
click at [457, 236] on button "Confirm" at bounding box center [489, 241] width 103 height 22
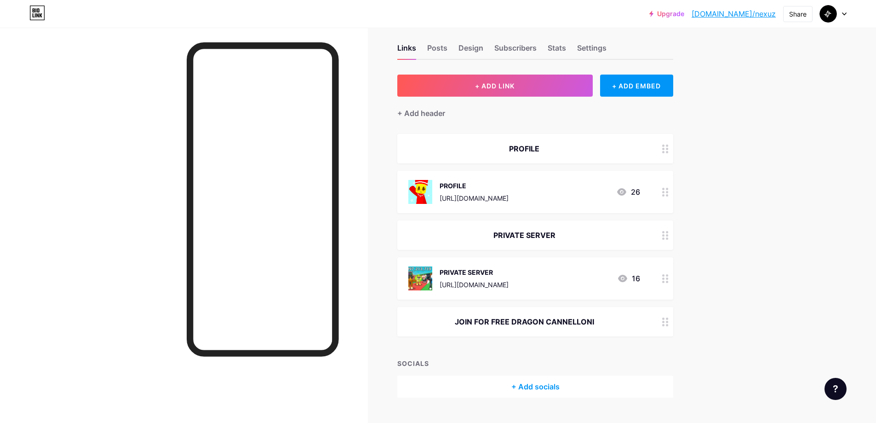
scroll to position [0, 0]
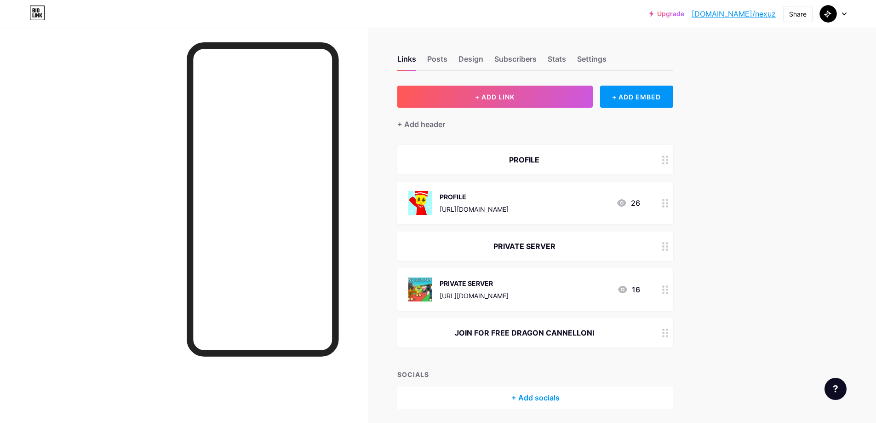
click at [453, 59] on div "Links Posts Design Subscribers Stats Settings" at bounding box center [535, 55] width 276 height 32
click at [474, 62] on div "Design" at bounding box center [470, 61] width 25 height 17
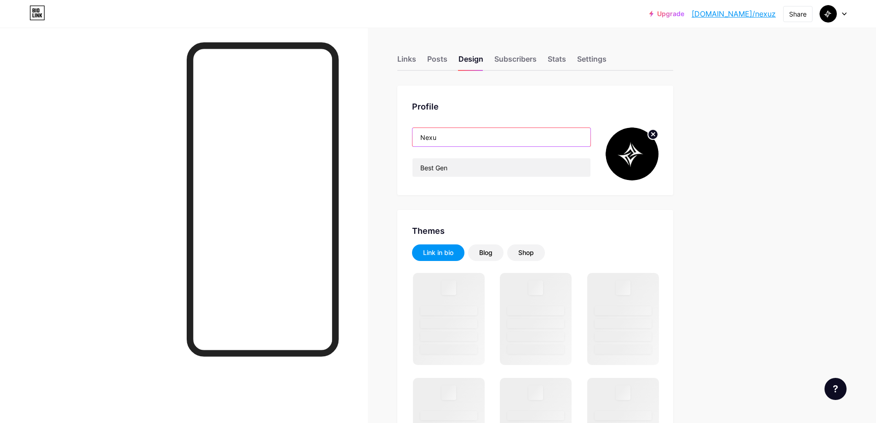
click at [469, 130] on input "Nexu" at bounding box center [501, 137] width 178 height 18
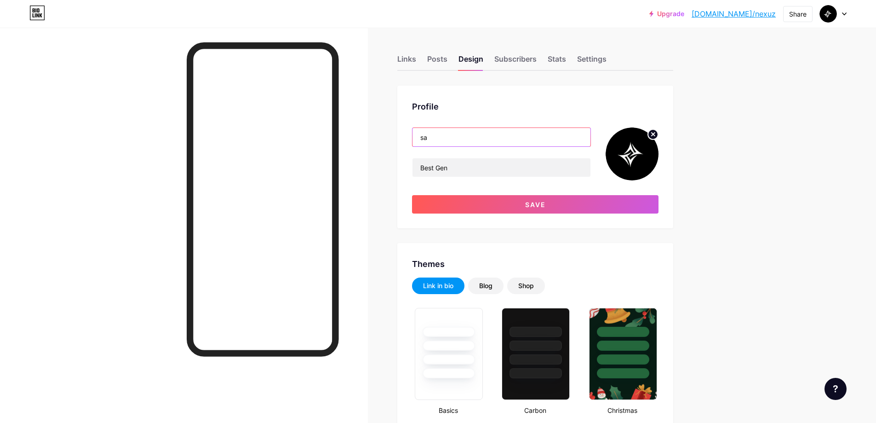
type input "sab"
type input "#000000"
type input "#6b0024"
type input "s"
type input "SAB SCRIPTS"
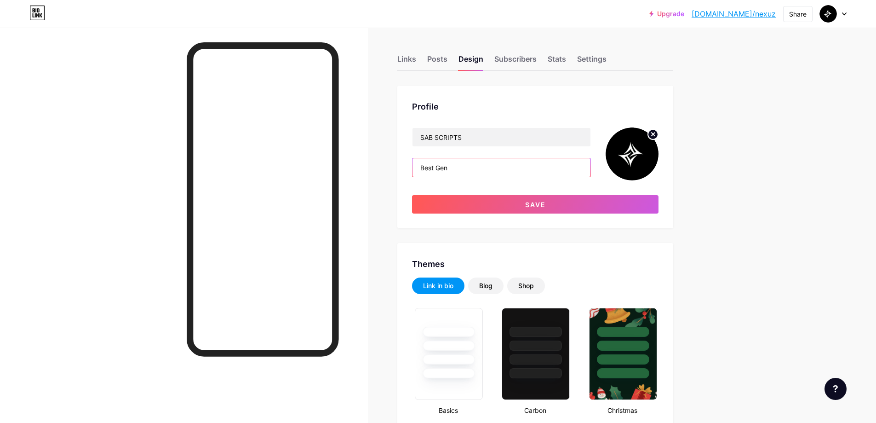
click at [474, 170] on input "Best Gen" at bounding box center [501, 167] width 178 height 18
type input "j"
type input "JOIN UP NOW"
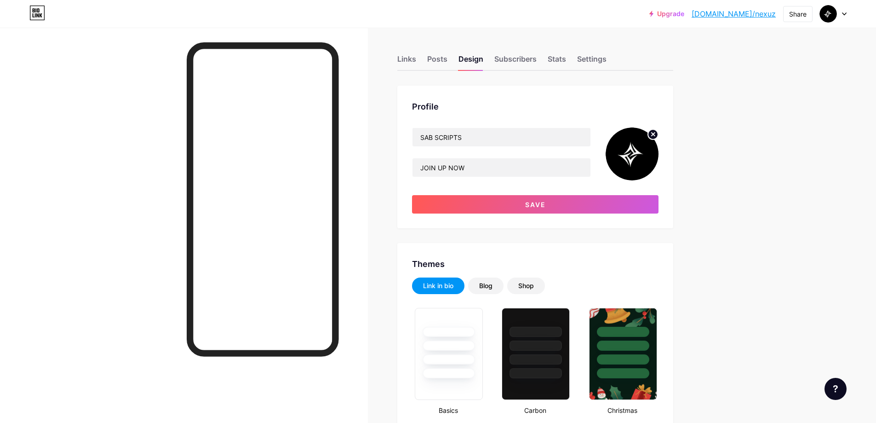
click at [662, 135] on div "Profile SAB SCRIPTS JOIN UP NOW Save" at bounding box center [535, 157] width 276 height 143
click at [654, 136] on circle at bounding box center [653, 134] width 10 height 10
click at [638, 150] on input "file" at bounding box center [632, 153] width 53 height 53
type input "C:\fakepath\Fanart_Sammy_Steal_a_brainrot.jpg"
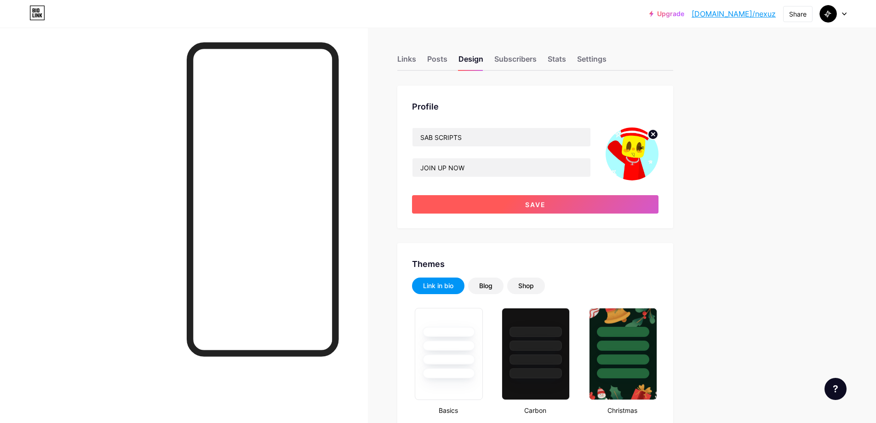
click at [524, 201] on button "Save" at bounding box center [535, 204] width 246 height 18
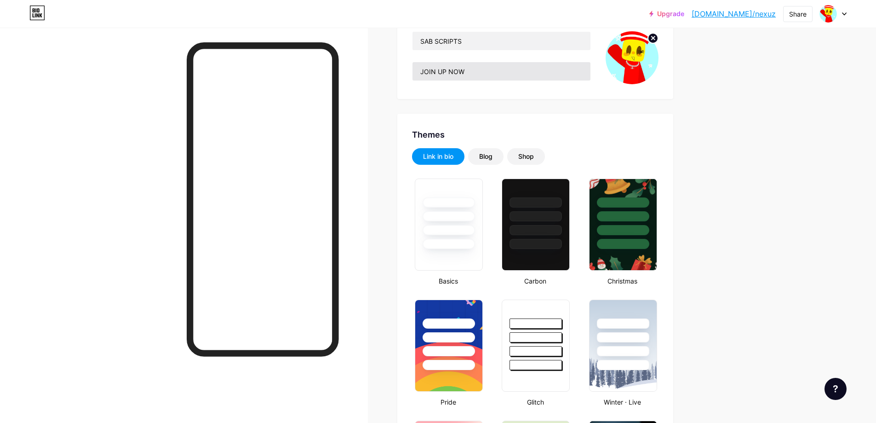
scroll to position [92, 0]
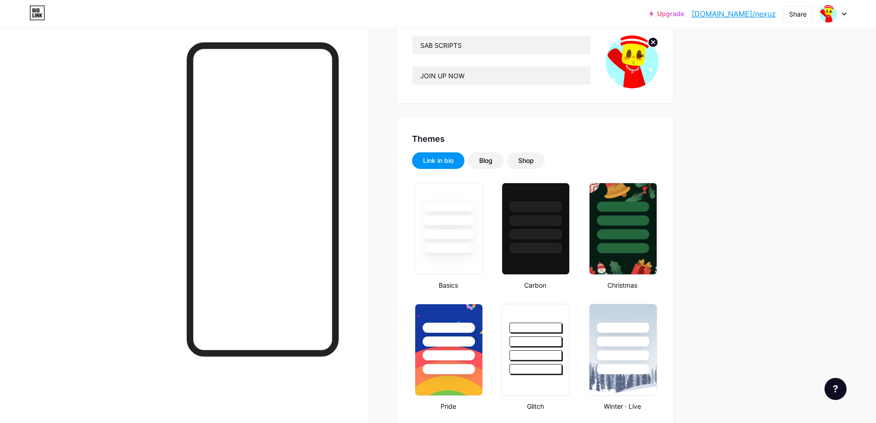
click at [755, 13] on link "[DOMAIN_NAME]/nexuz" at bounding box center [734, 13] width 84 height 11
